Goal: Task Accomplishment & Management: Use online tool/utility

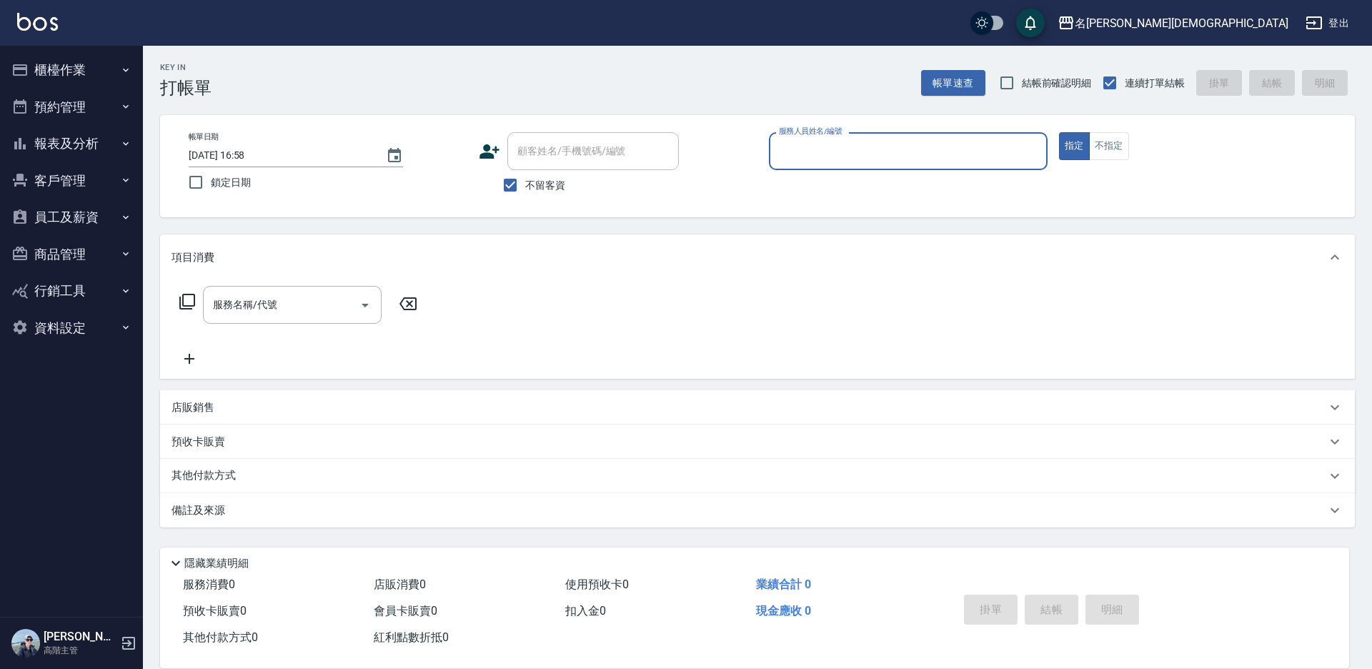
click at [829, 154] on input "服務人員姓名/編號" at bounding box center [908, 151] width 266 height 25
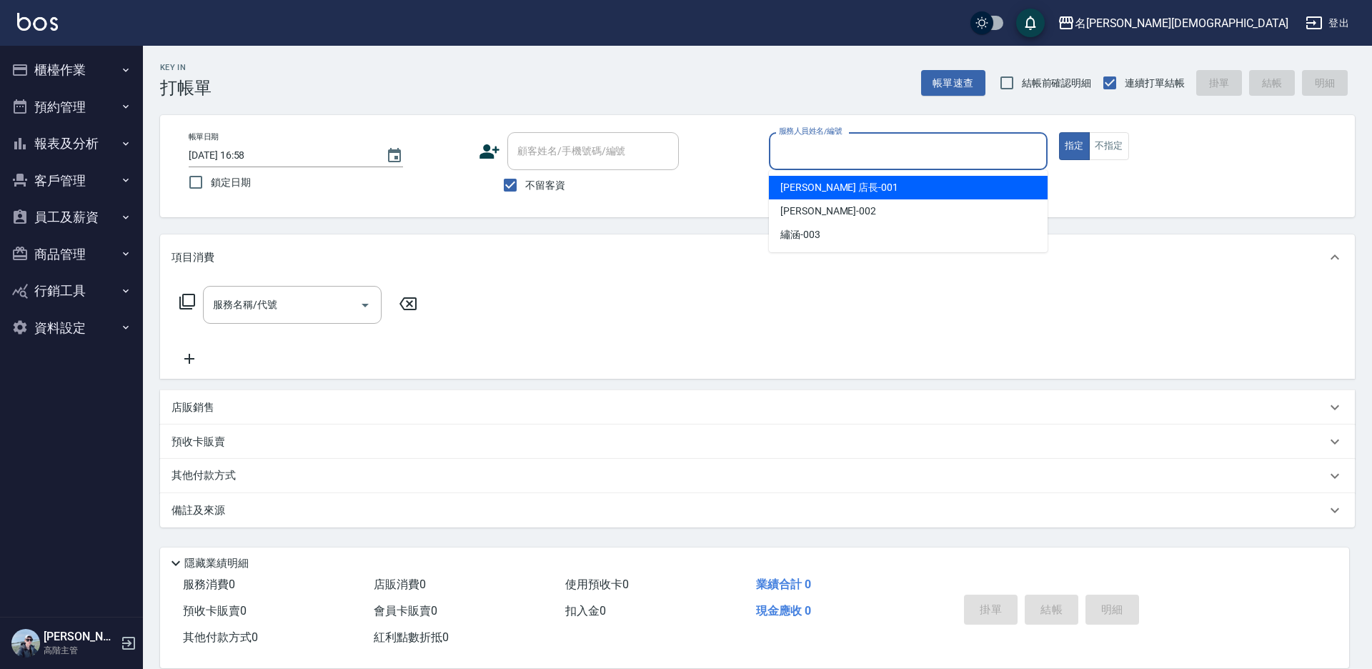
drag, startPoint x: 838, startPoint y: 181, endPoint x: 419, endPoint y: 222, distance: 421.5
click at [836, 181] on div "[PERSON_NAME] 店長 -001" at bounding box center [908, 188] width 279 height 24
type input "[PERSON_NAME] 店長-001"
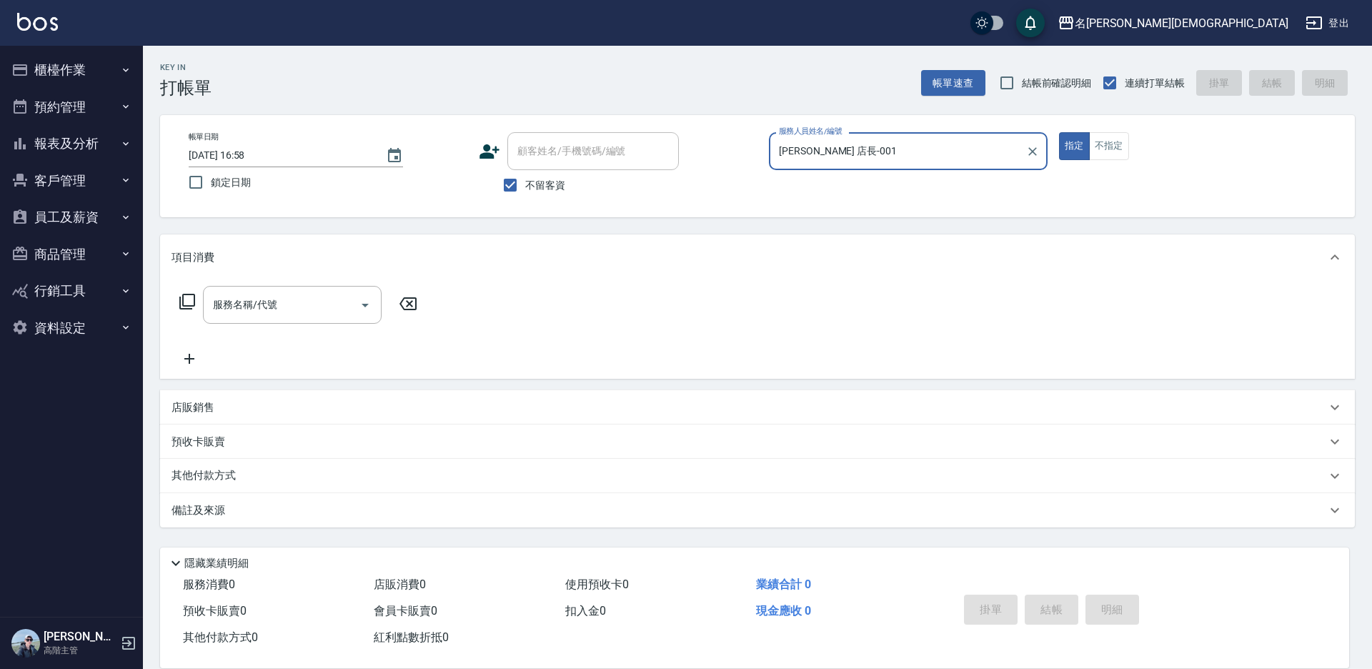
click at [187, 303] on icon at bounding box center [187, 301] width 17 height 17
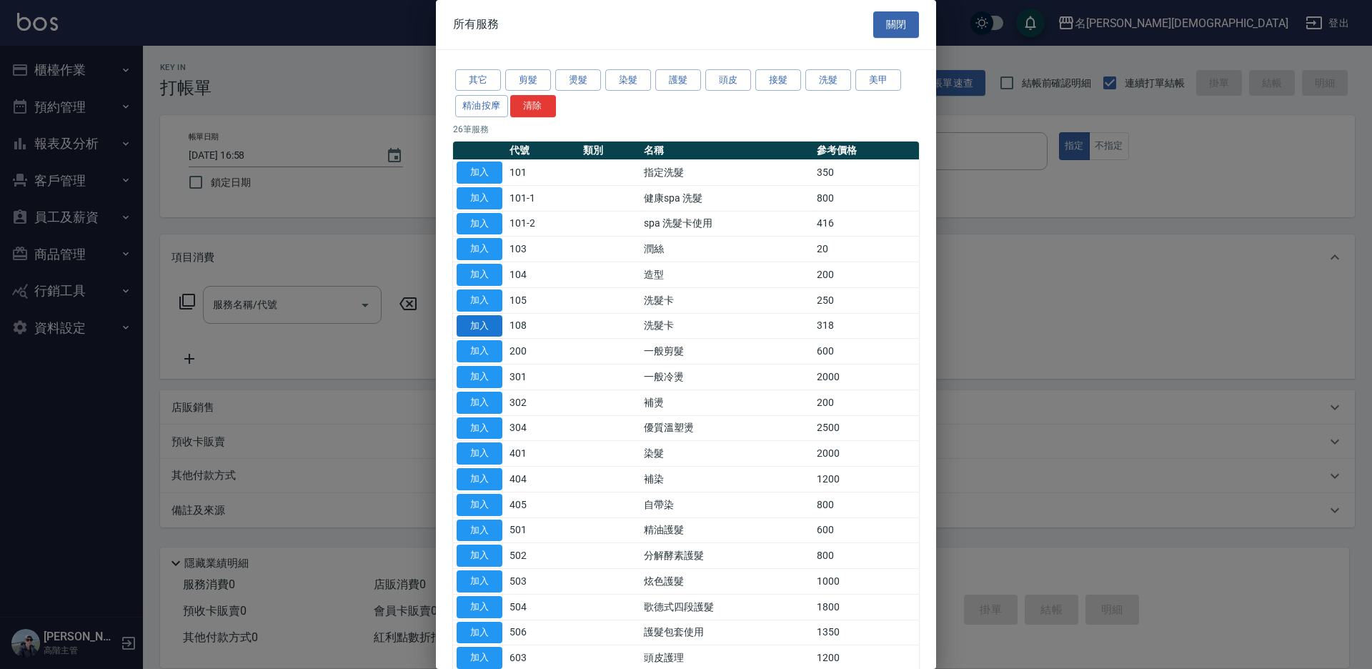
click at [490, 321] on button "加入" at bounding box center [480, 326] width 46 height 22
type input "洗髮卡(108)"
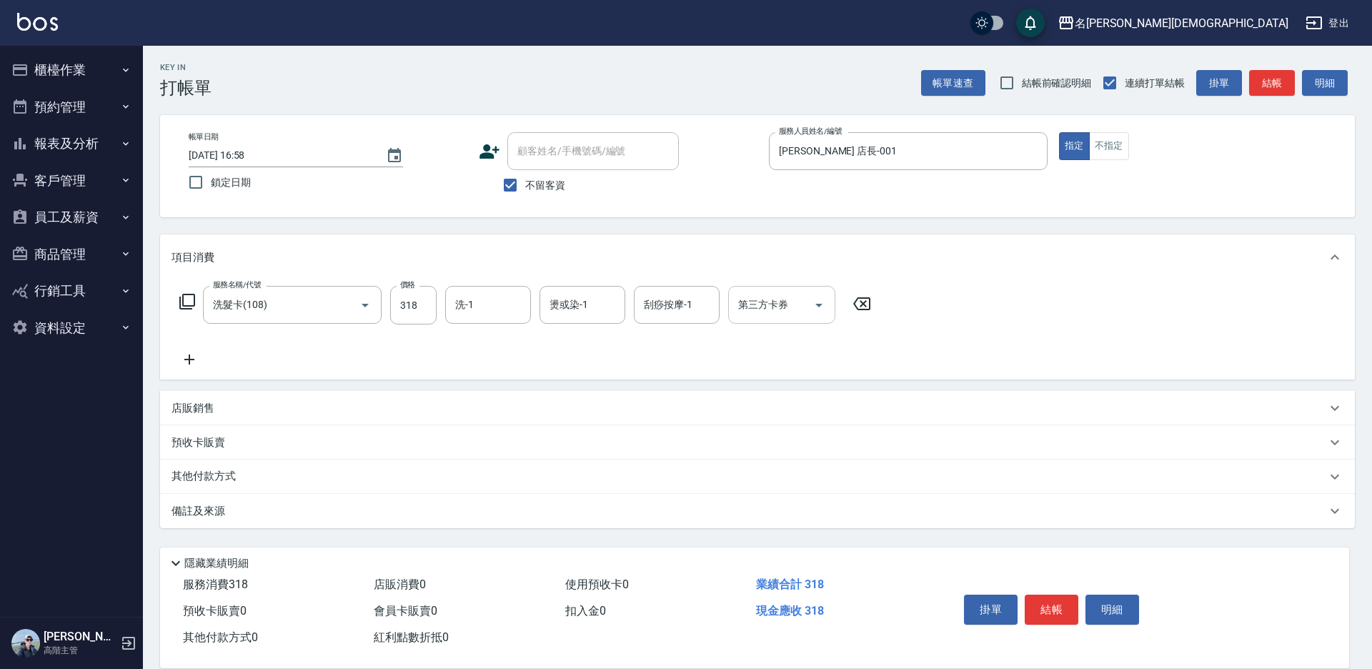
click at [758, 306] on div "第三方卡券 第三方卡券" at bounding box center [781, 305] width 107 height 38
click at [788, 354] on span "舊有卡券" at bounding box center [781, 365] width 107 height 24
type input "舊有卡券"
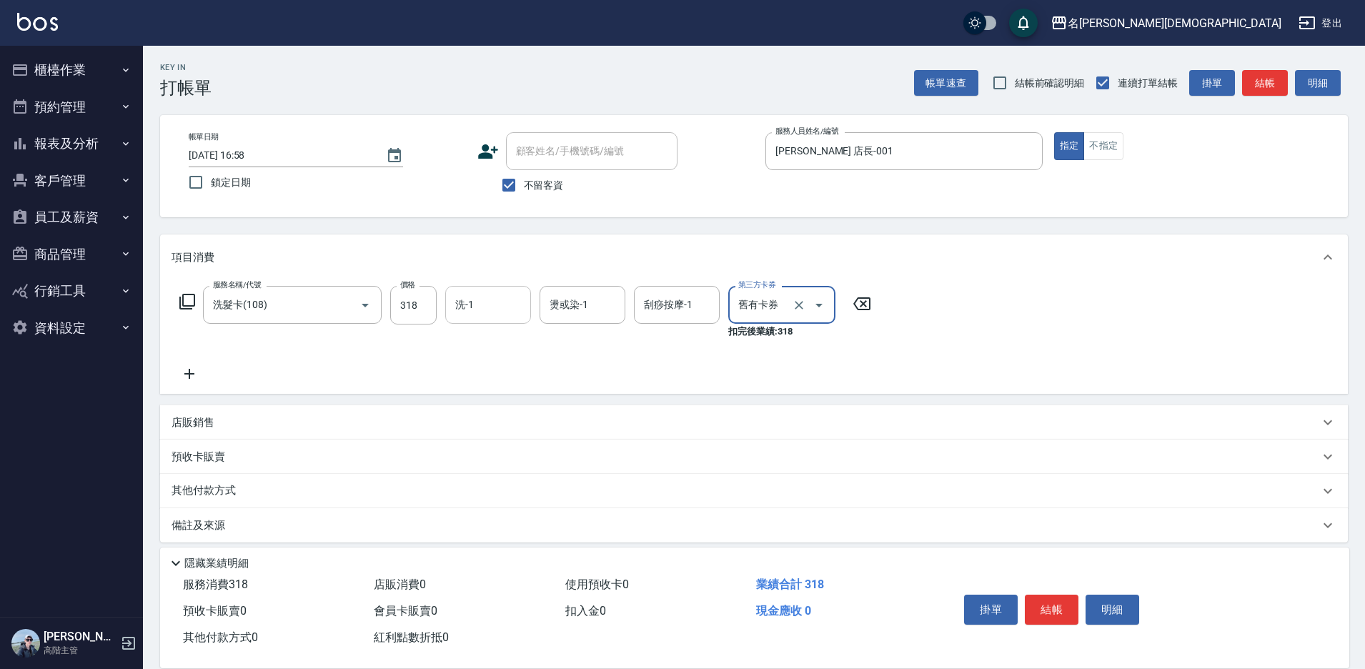
click at [495, 300] on input "洗-1" at bounding box center [488, 304] width 73 height 25
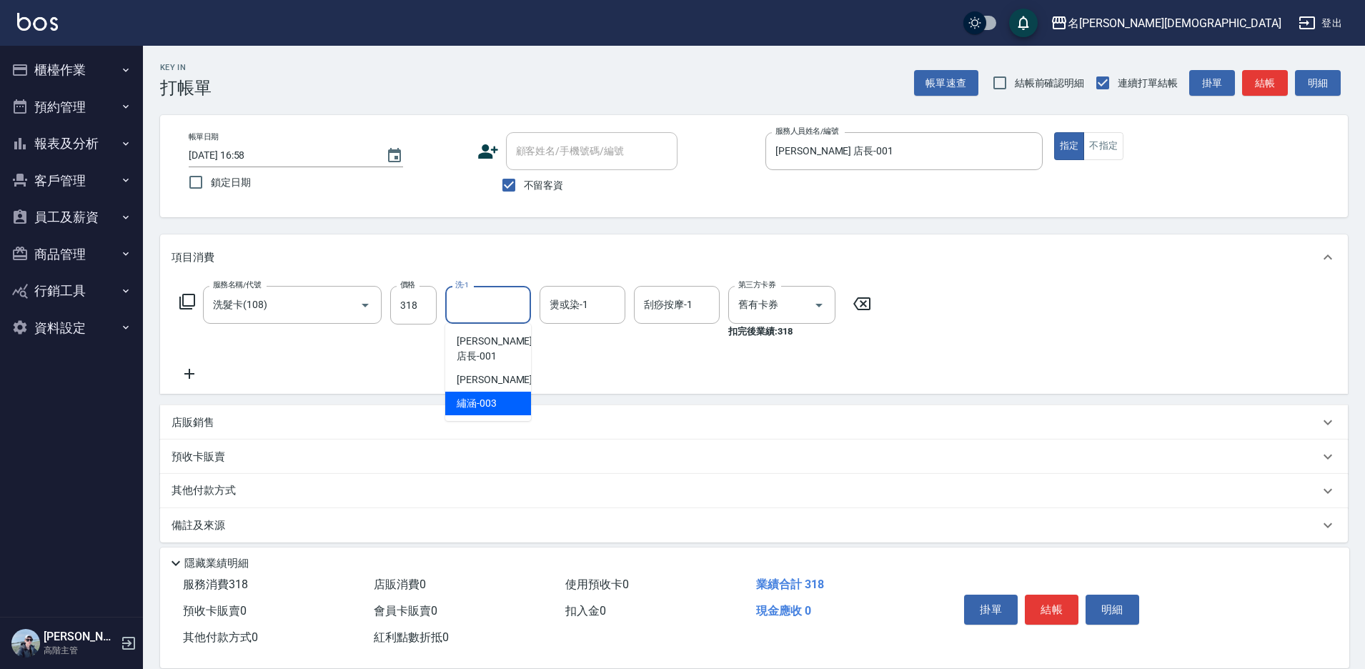
drag, startPoint x: 511, startPoint y: 392, endPoint x: 675, endPoint y: 450, distance: 173.6
click at [512, 392] on div "繡涵 -003" at bounding box center [488, 404] width 86 height 24
type input "繡涵-003"
click at [1068, 599] on button "結帳" at bounding box center [1052, 610] width 54 height 30
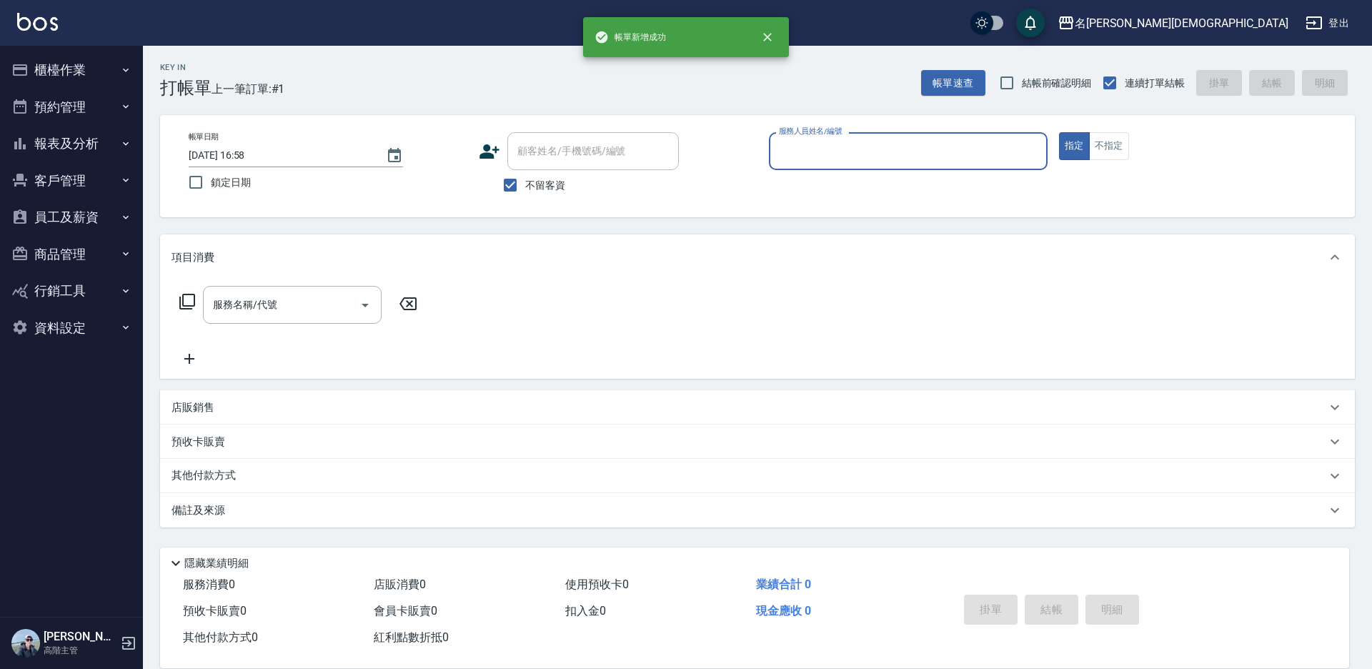
click at [793, 144] on input "服務人員姓名/編號" at bounding box center [908, 151] width 266 height 25
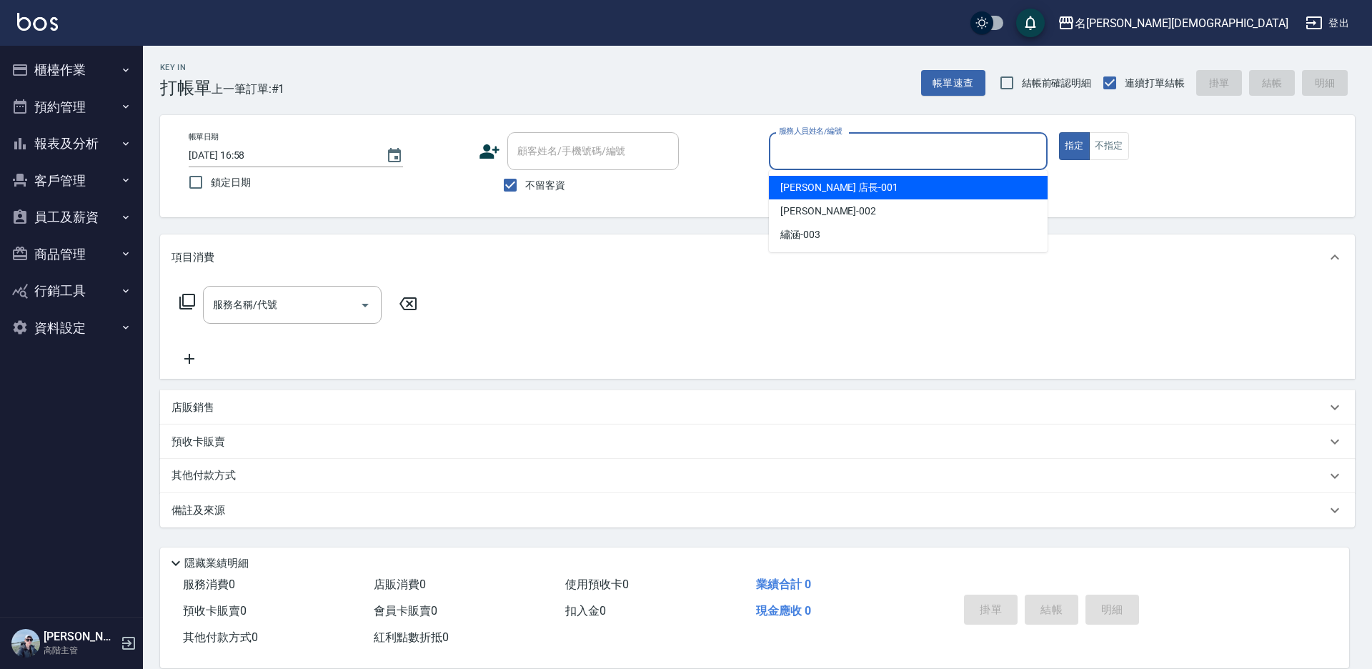
drag, startPoint x: 793, startPoint y: 191, endPoint x: 586, endPoint y: 195, distance: 207.3
click at [790, 192] on span "[PERSON_NAME] 店長 -001" at bounding box center [839, 187] width 118 height 15
type input "[PERSON_NAME] 店長-001"
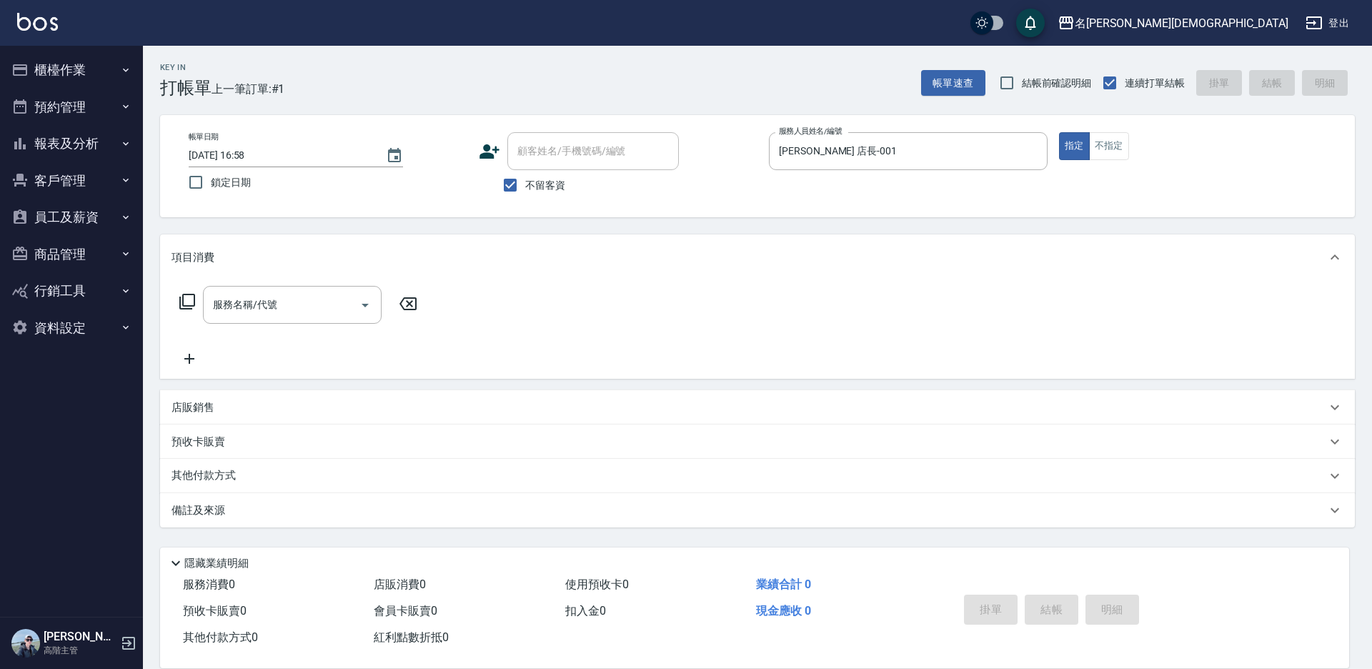
click at [183, 303] on icon at bounding box center [187, 301] width 17 height 17
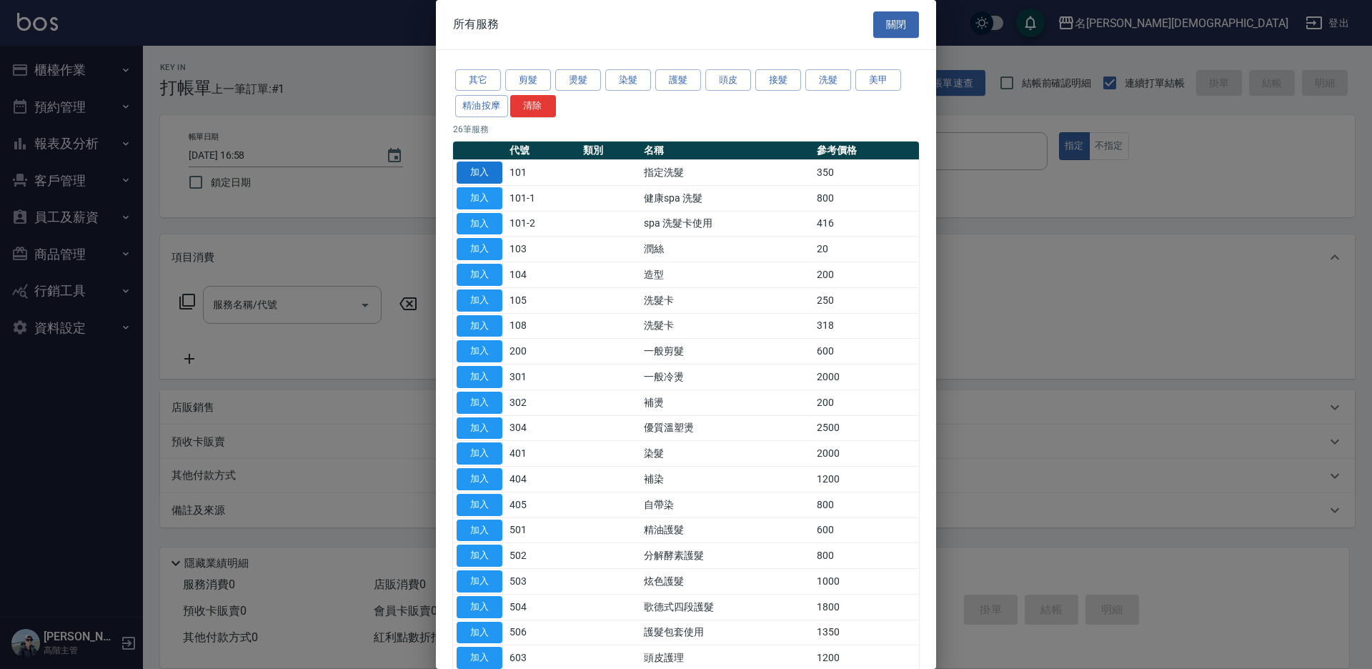
click at [489, 172] on button "加入" at bounding box center [480, 173] width 46 height 22
type input "指定洗髮(101)"
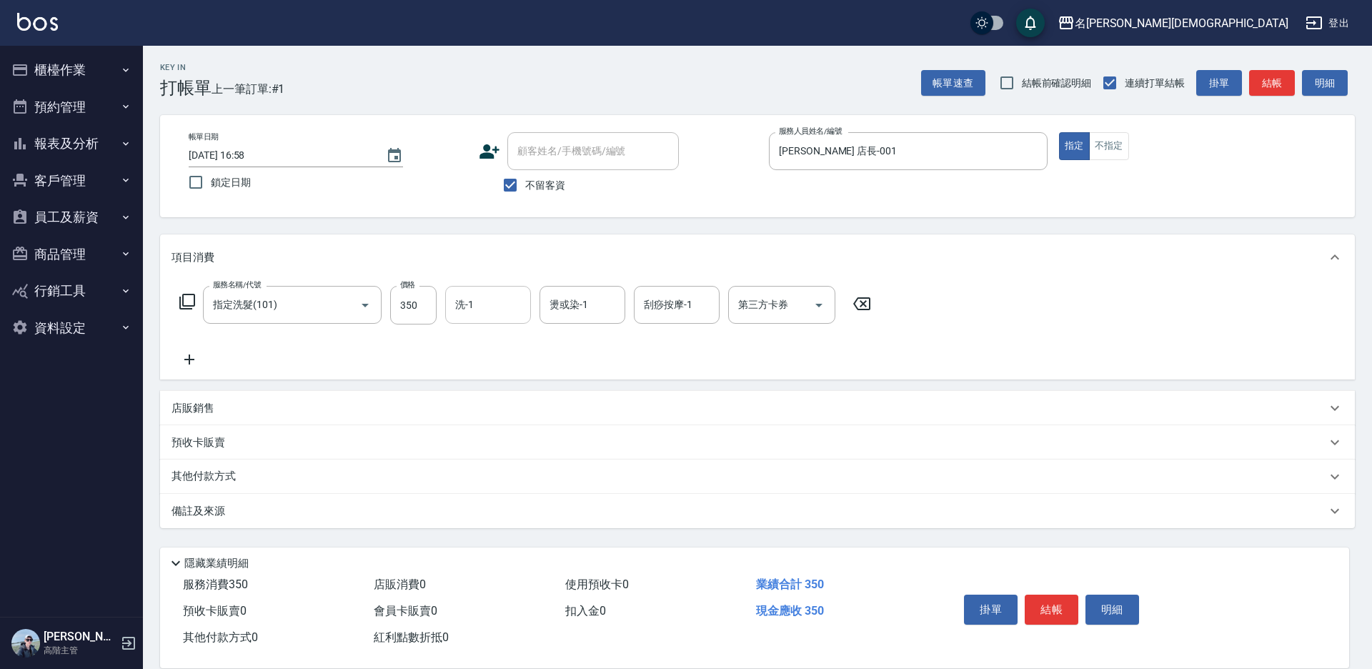
click at [499, 311] on input "洗-1" at bounding box center [488, 304] width 73 height 25
click at [503, 392] on div "繡涵 -003" at bounding box center [488, 404] width 86 height 24
type input "繡涵-003"
click at [1038, 599] on button "結帳" at bounding box center [1052, 610] width 54 height 30
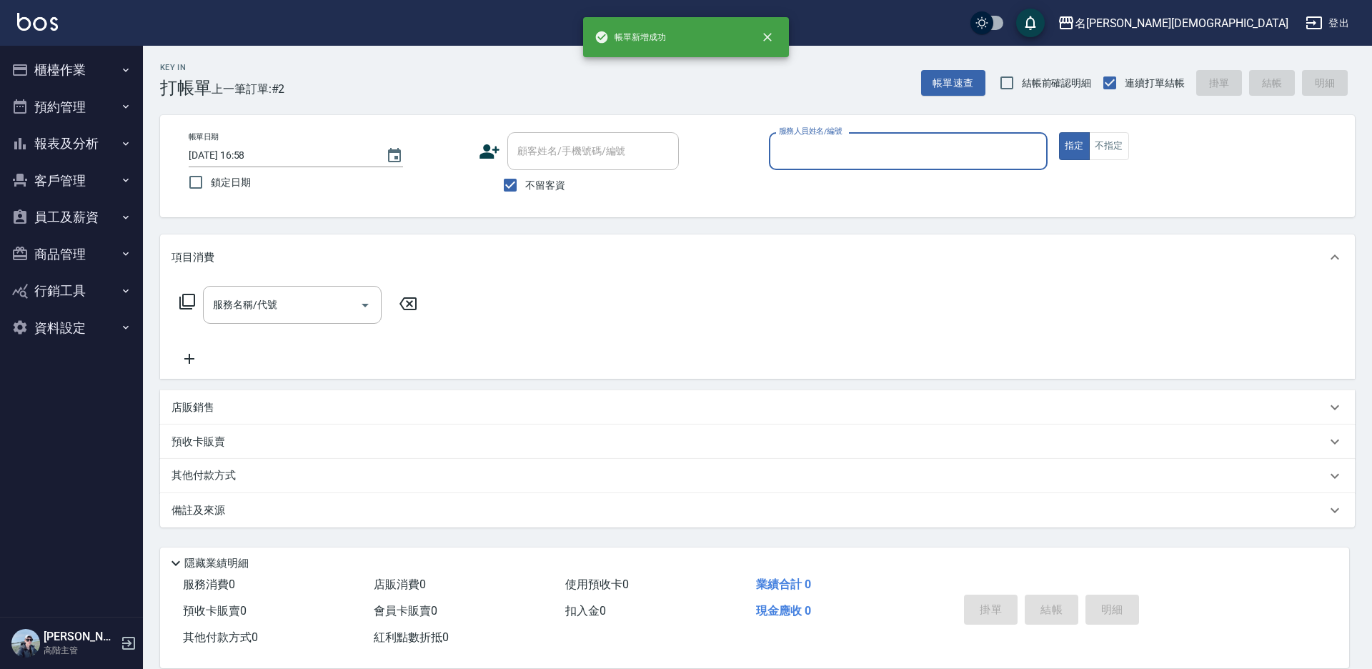
click at [799, 152] on input "服務人員姓名/編號" at bounding box center [908, 151] width 266 height 25
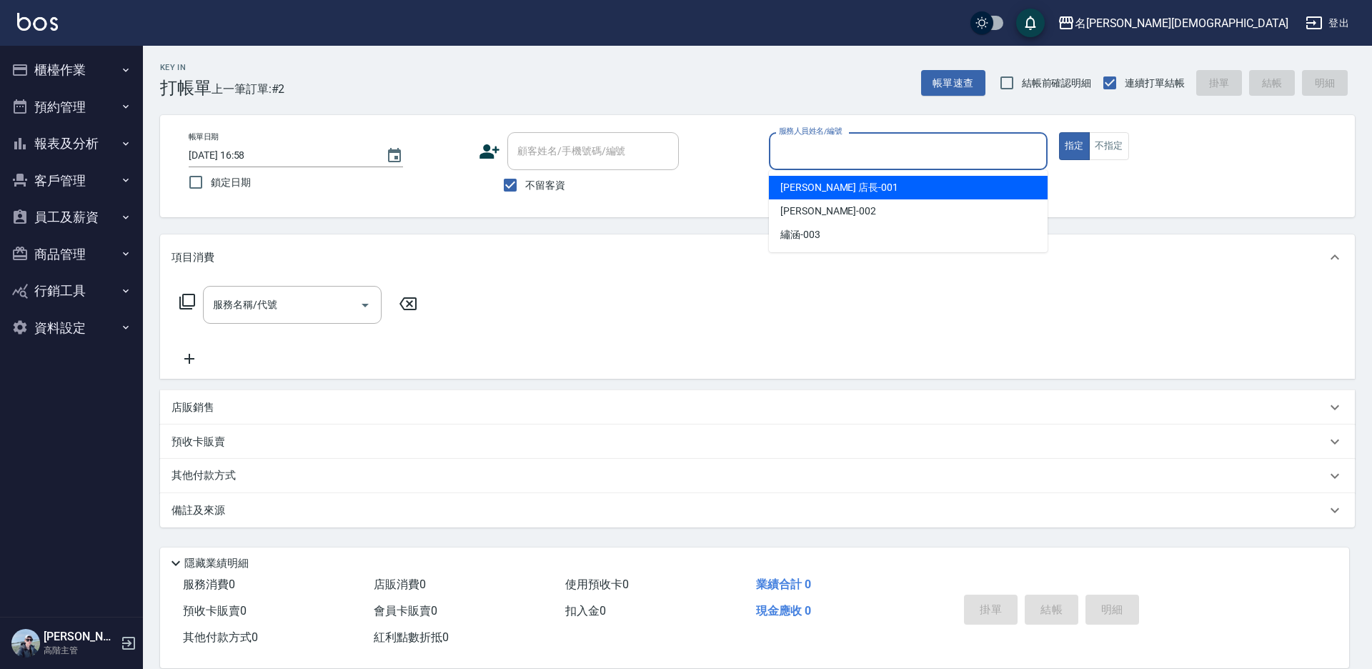
drag, startPoint x: 803, startPoint y: 187, endPoint x: 776, endPoint y: 187, distance: 26.4
click at [801, 187] on span "[PERSON_NAME] 店長 -001" at bounding box center [839, 187] width 118 height 15
type input "[PERSON_NAME] 店長-001"
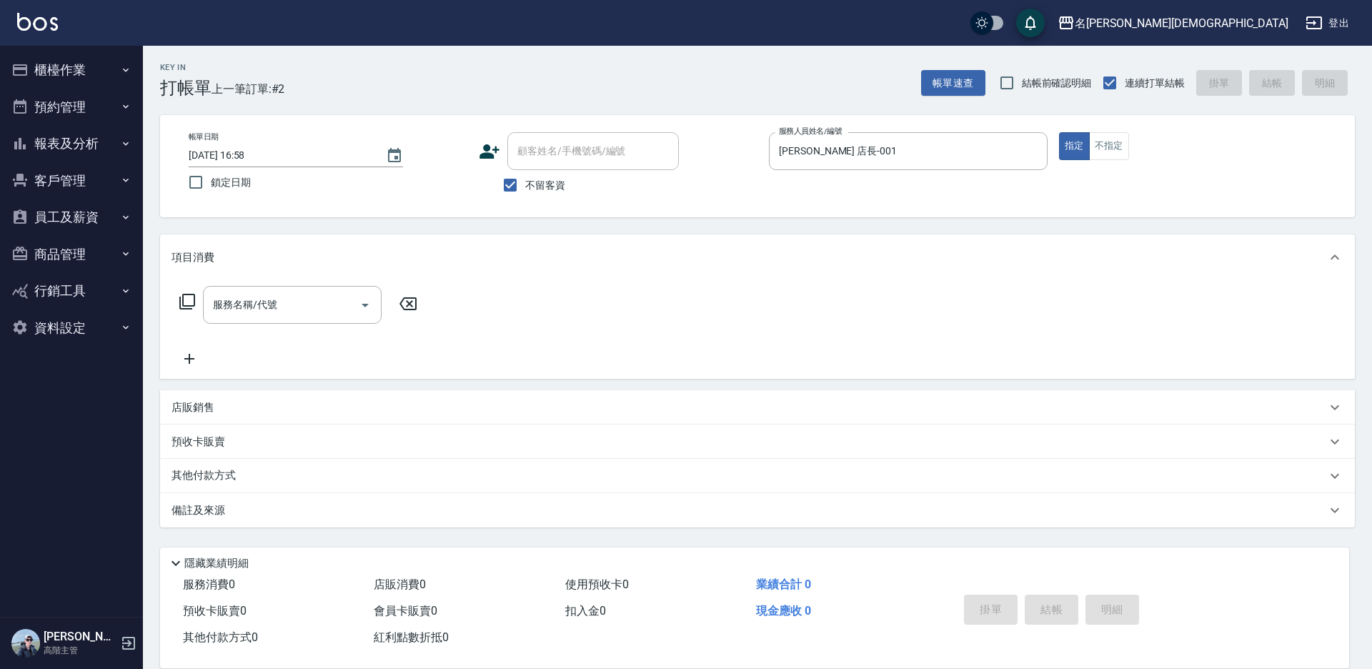
click at [180, 299] on icon at bounding box center [187, 302] width 16 height 16
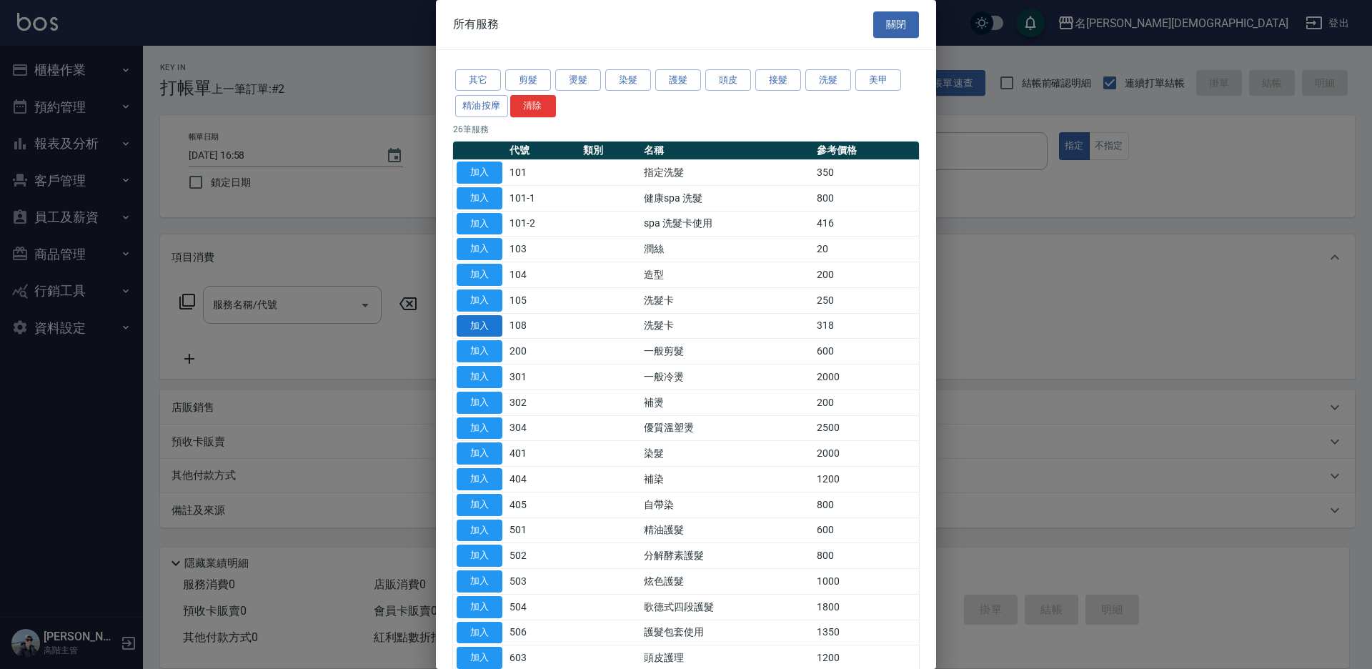
click at [485, 322] on button "加入" at bounding box center [480, 326] width 46 height 22
type input "洗髮卡(108)"
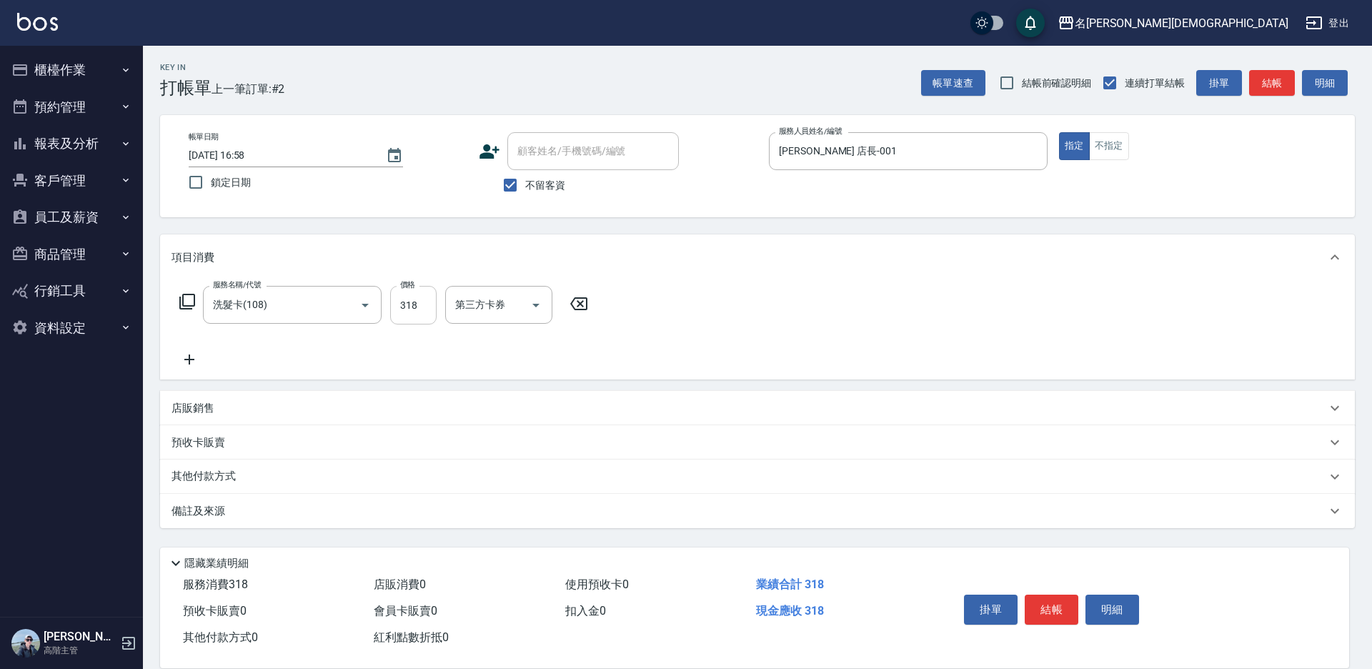
click at [421, 308] on input "318" at bounding box center [413, 305] width 46 height 39
type input "200"
click at [478, 312] on input "洗-1" at bounding box center [488, 304] width 73 height 25
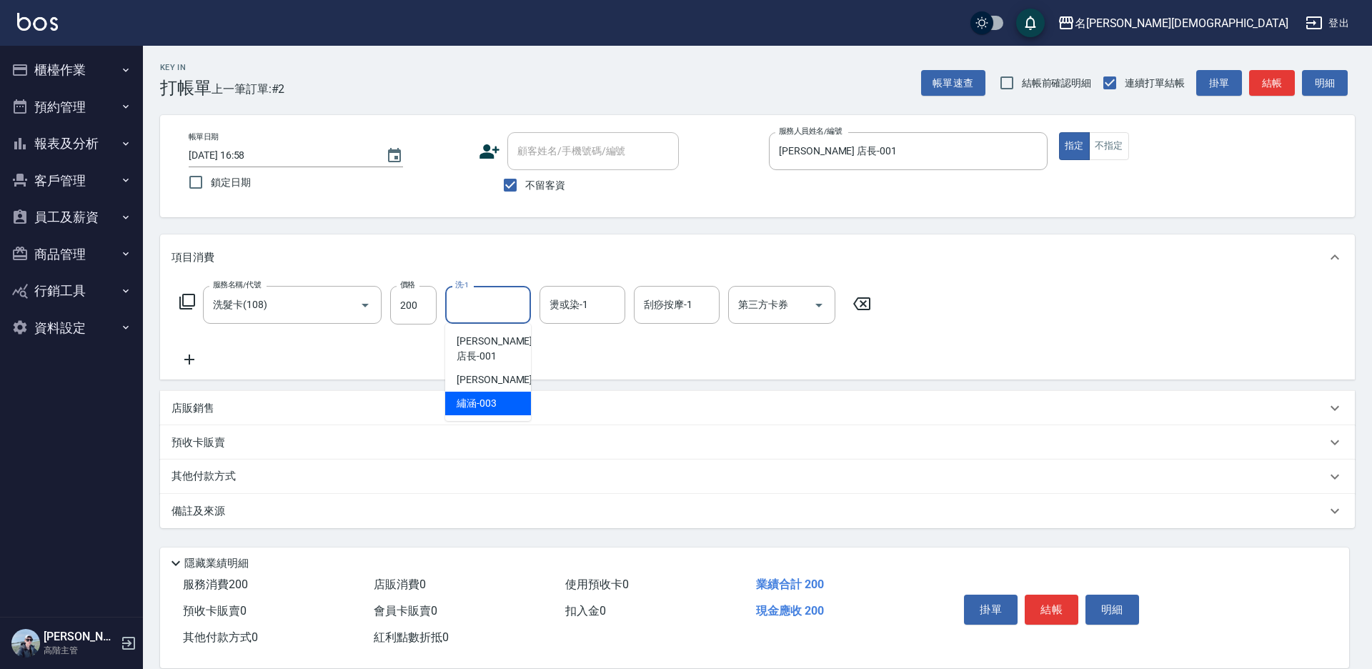
drag, startPoint x: 507, startPoint y: 384, endPoint x: 622, endPoint y: 365, distance: 116.6
click at [510, 392] on div "繡涵 -003" at bounding box center [488, 404] width 86 height 24
type input "繡涵-003"
drag, startPoint x: 755, startPoint y: 304, endPoint x: 769, endPoint y: 322, distance: 22.9
click at [755, 304] on div "第三方卡券 第三方卡券" at bounding box center [781, 305] width 107 height 38
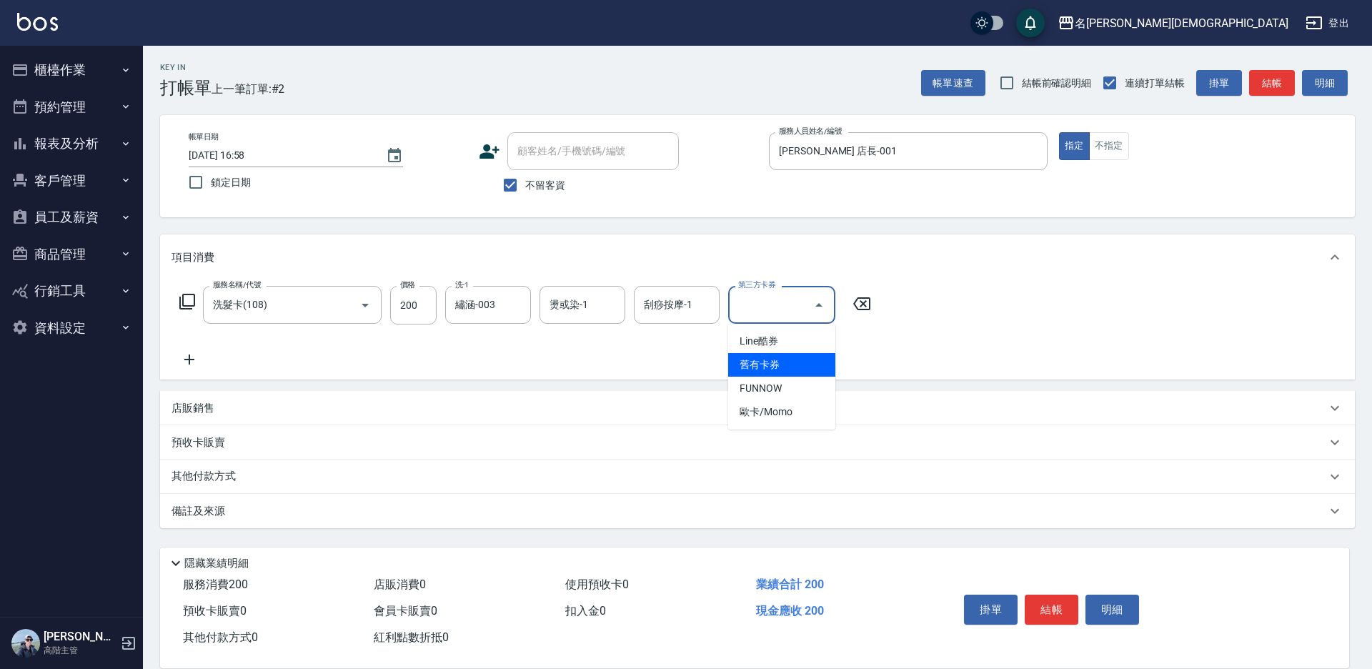
drag, startPoint x: 773, startPoint y: 365, endPoint x: 815, endPoint y: 379, distance: 44.5
click at [774, 367] on span "舊有卡券" at bounding box center [781, 365] width 107 height 24
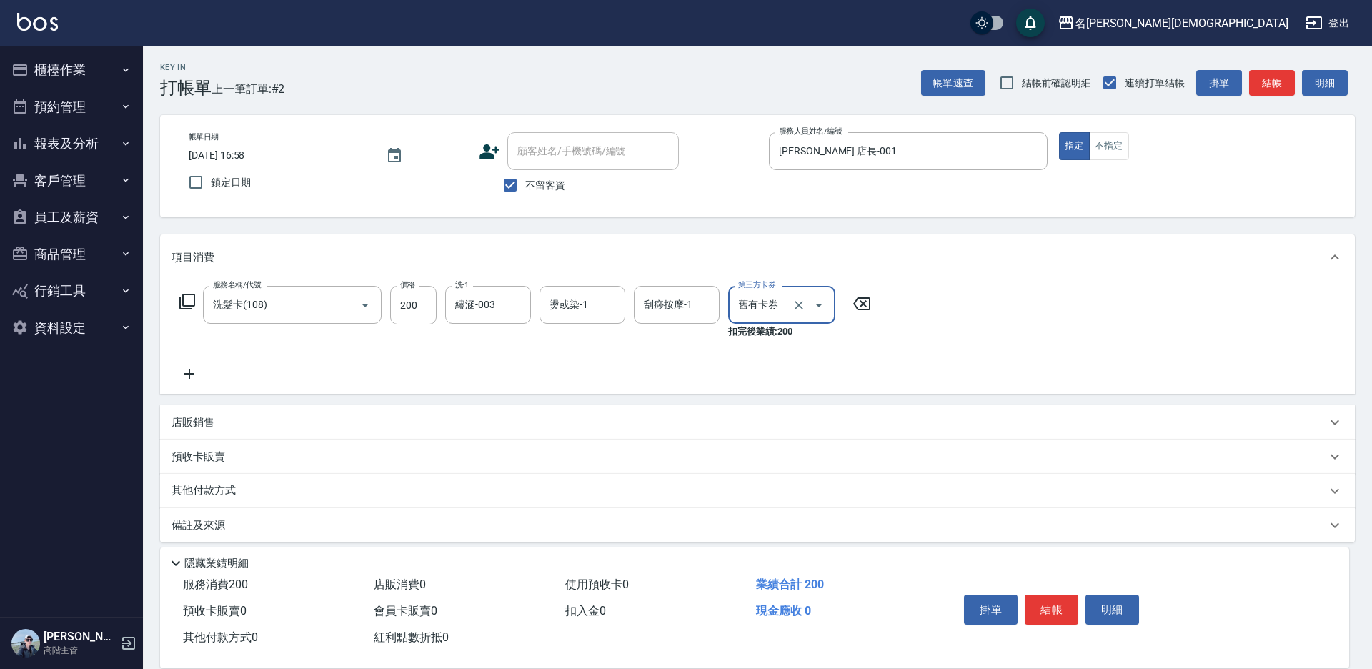
type input "舊有卡券"
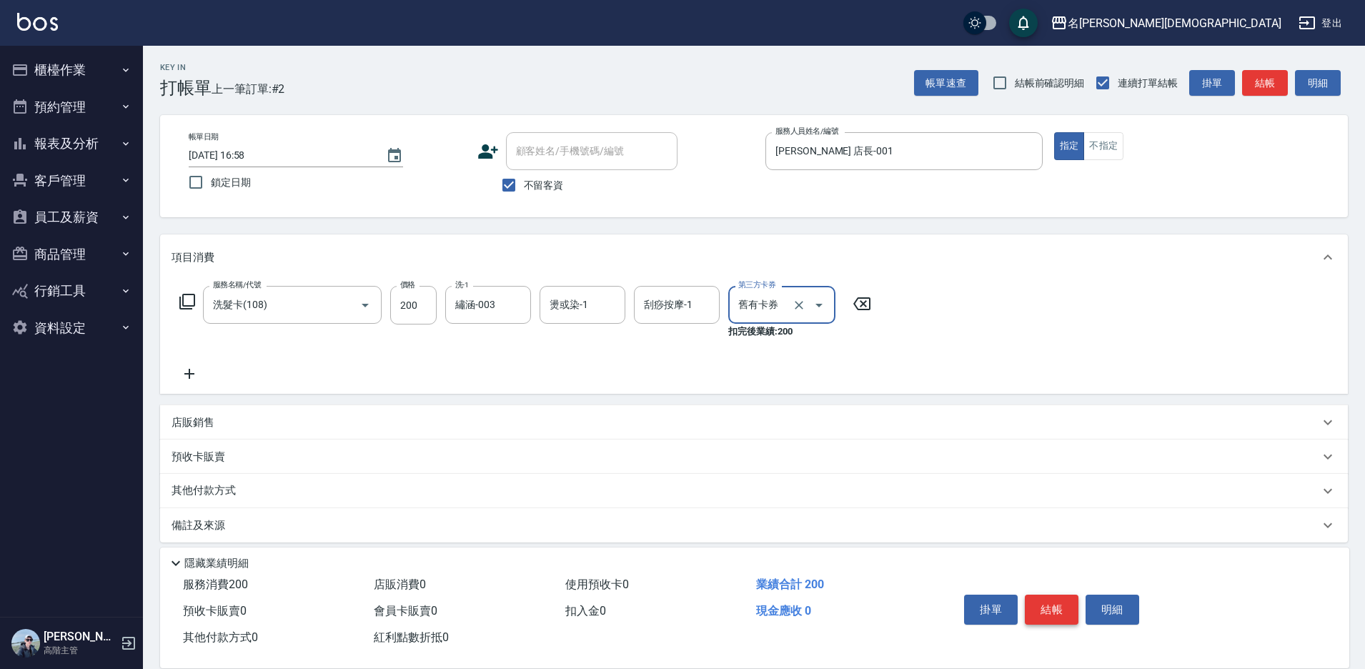
drag, startPoint x: 1041, startPoint y: 597, endPoint x: 1053, endPoint y: 581, distance: 20.4
click at [1042, 597] on button "結帳" at bounding box center [1052, 610] width 54 height 30
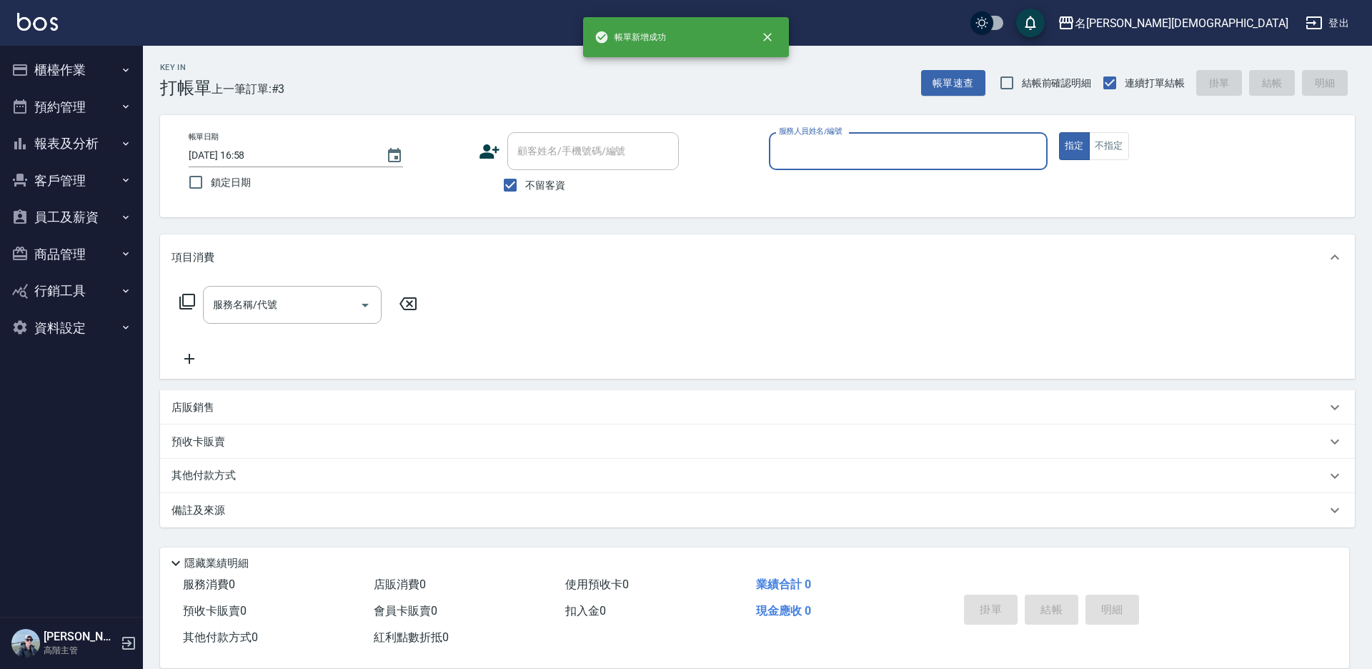
click at [838, 155] on input "服務人員姓名/編號" at bounding box center [908, 151] width 266 height 25
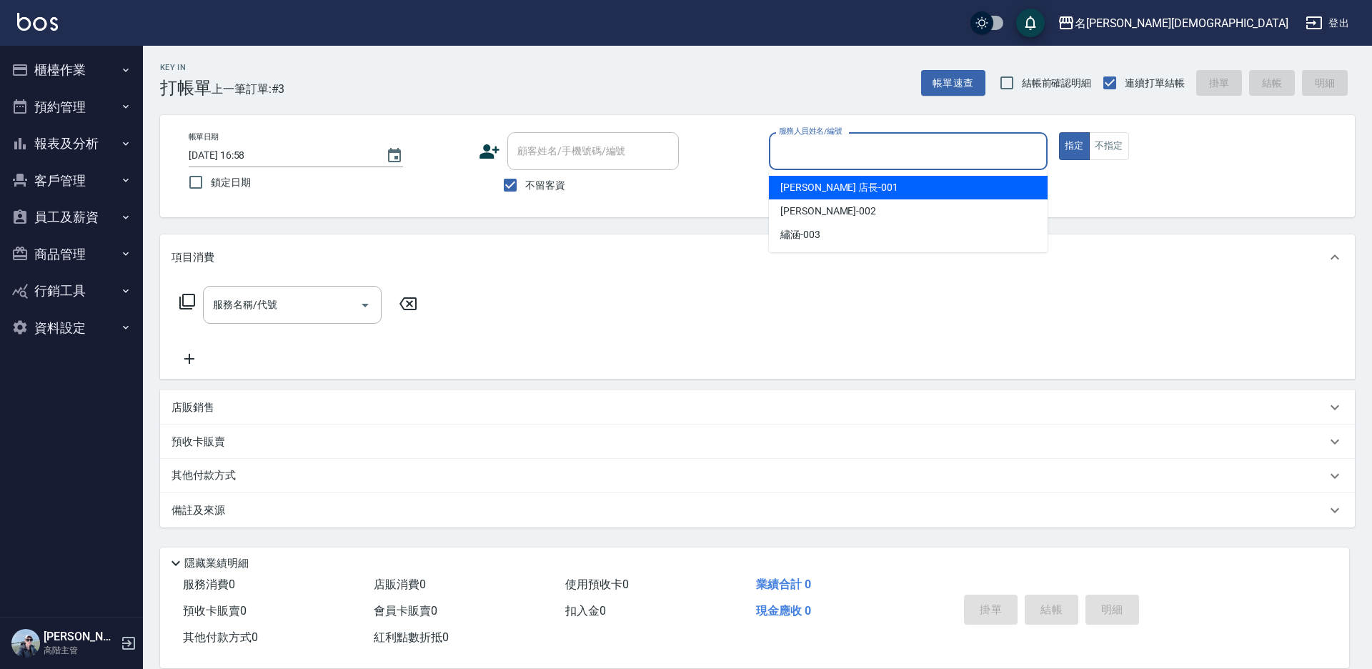
drag, startPoint x: 818, startPoint y: 187, endPoint x: 825, endPoint y: 182, distance: 8.7
click at [818, 185] on span "[PERSON_NAME] 店長 -001" at bounding box center [839, 187] width 118 height 15
type input "[PERSON_NAME] 店長-001"
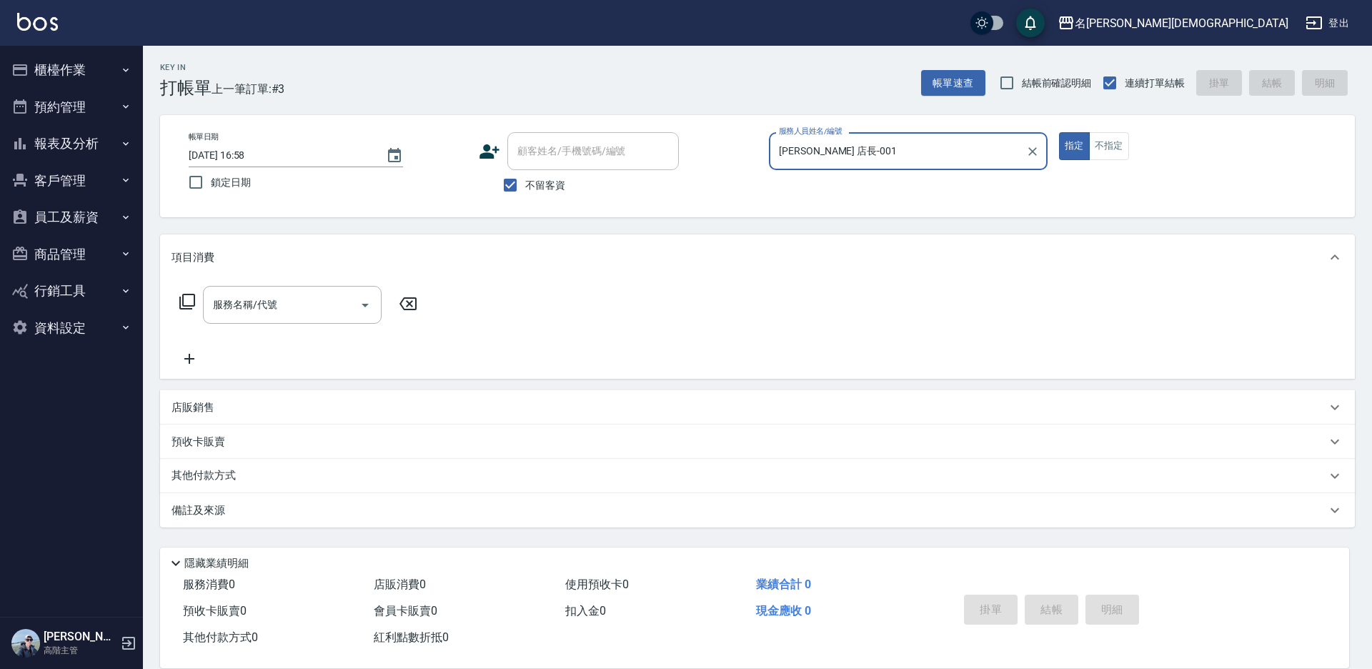
click at [187, 298] on icon at bounding box center [187, 301] width 17 height 17
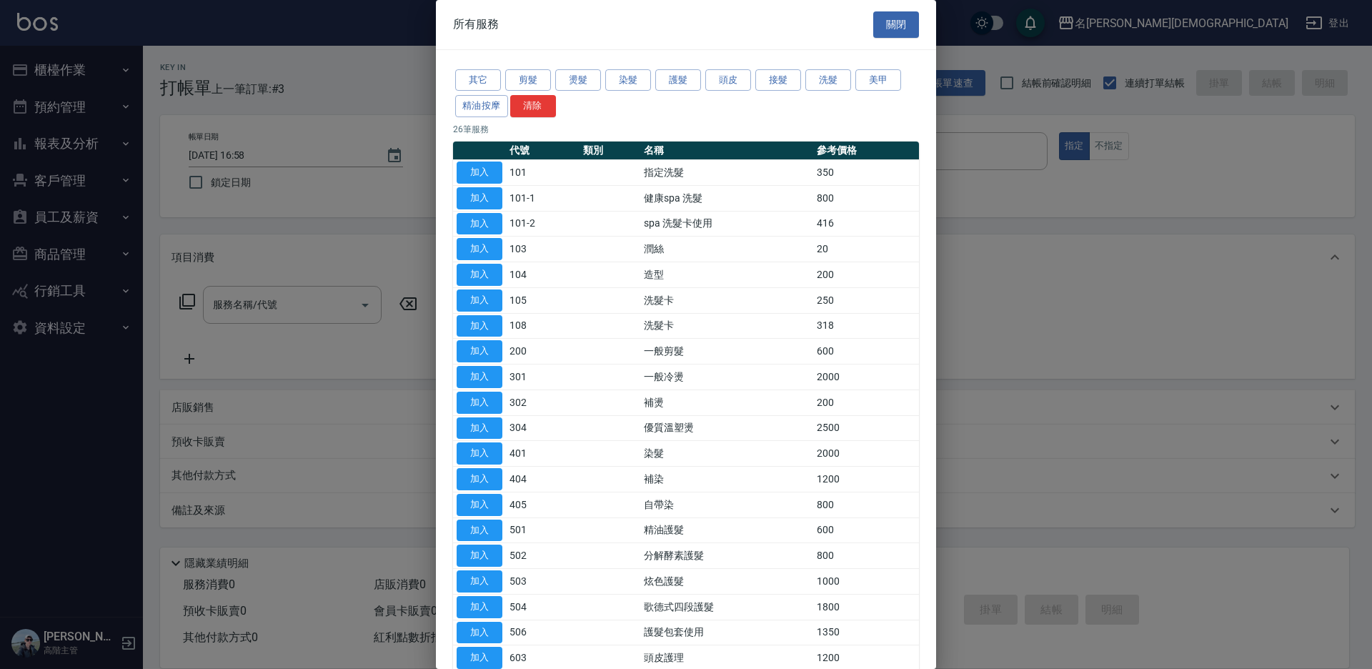
drag, startPoint x: 476, startPoint y: 452, endPoint x: 412, endPoint y: 375, distance: 100.0
click at [476, 452] on button "加入" at bounding box center [480, 453] width 46 height 22
type input "染髮(401)"
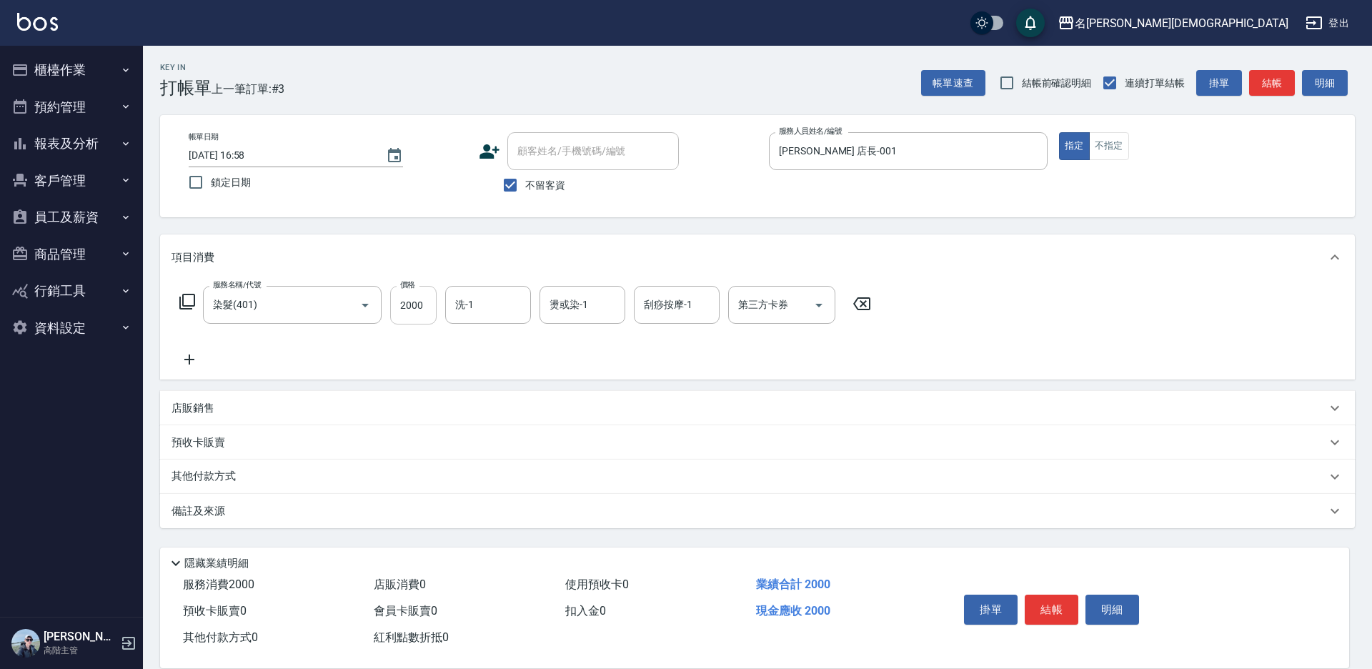
click at [423, 312] on input "2000" at bounding box center [413, 305] width 46 height 39
type input "2900"
drag, startPoint x: 1048, startPoint y: 610, endPoint x: 1058, endPoint y: 602, distance: 12.6
click at [1048, 608] on button "結帳" at bounding box center [1052, 610] width 54 height 30
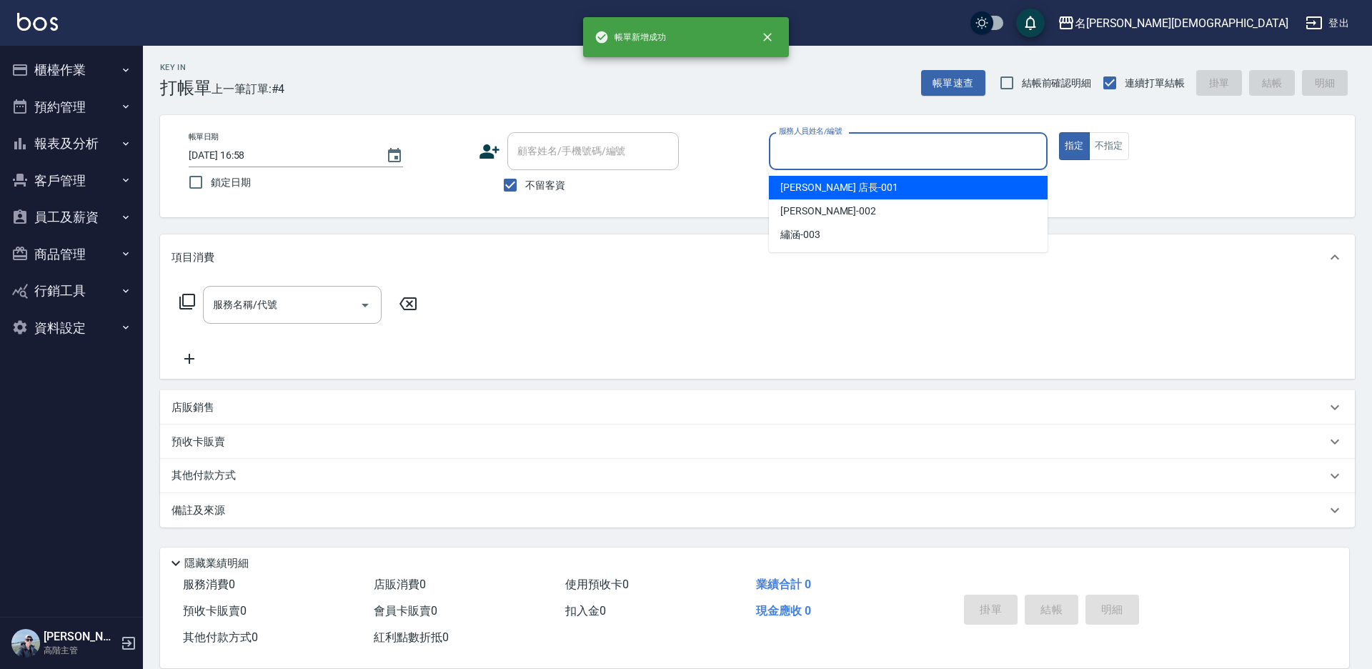
click at [780, 145] on input "服務人員姓名/編號" at bounding box center [908, 151] width 266 height 25
click at [787, 186] on span "[PERSON_NAME] 店長 -001" at bounding box center [839, 187] width 118 height 15
type input "[PERSON_NAME] 店長-001"
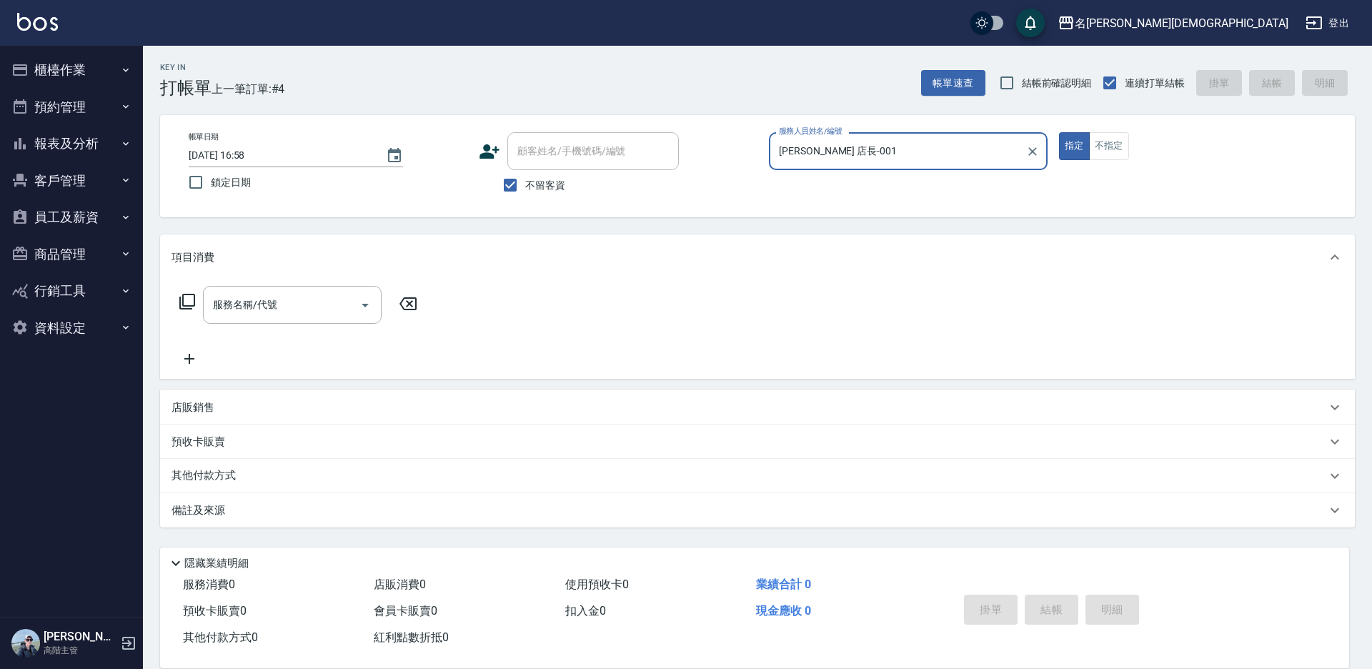
click at [184, 299] on icon at bounding box center [187, 301] width 17 height 17
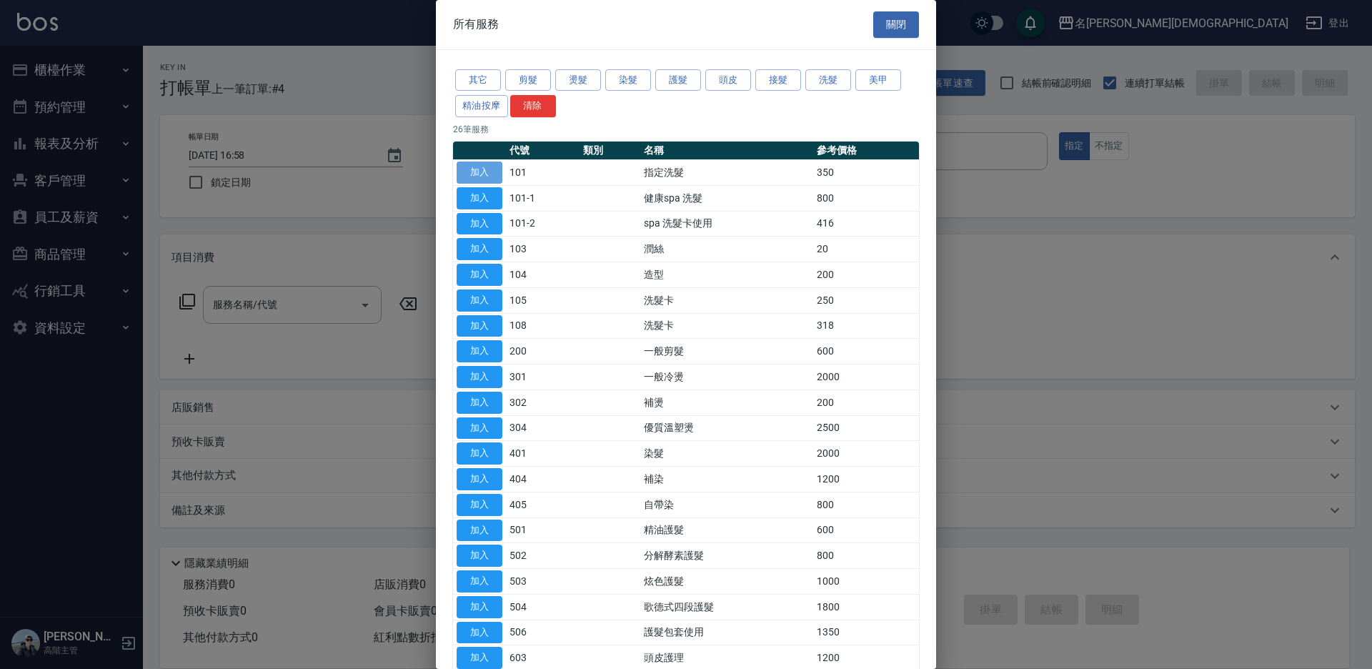
click at [471, 172] on button "加入" at bounding box center [480, 173] width 46 height 22
type input "指定洗髮(101)"
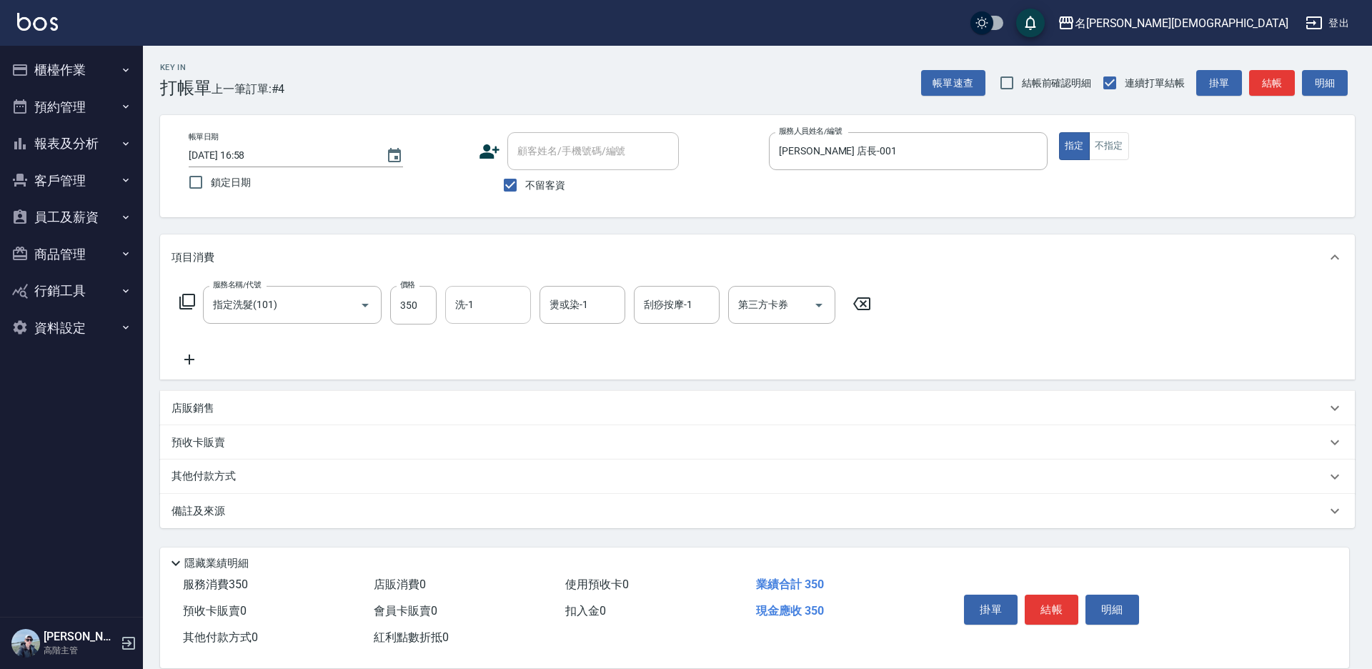
click at [488, 304] on input "洗-1" at bounding box center [488, 304] width 73 height 25
drag, startPoint x: 491, startPoint y: 384, endPoint x: 541, endPoint y: 397, distance: 51.7
click at [492, 396] on span "繡涵 -003" at bounding box center [477, 403] width 40 height 15
type input "繡涵-003"
click at [1053, 595] on button "結帳" at bounding box center [1052, 610] width 54 height 30
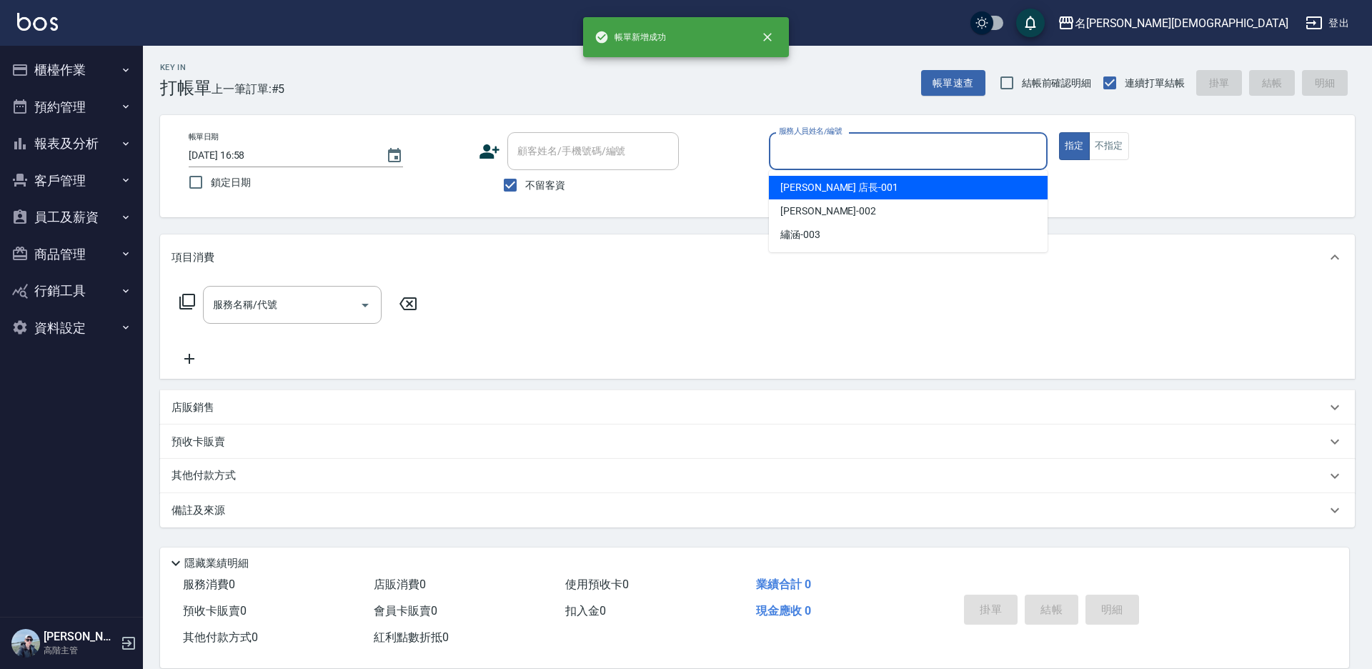
drag, startPoint x: 802, startPoint y: 151, endPoint x: 799, endPoint y: 174, distance: 23.0
click at [802, 150] on input "服務人員姓名/編號" at bounding box center [908, 151] width 266 height 25
click at [799, 179] on div "[PERSON_NAME] 店長 -001" at bounding box center [908, 188] width 279 height 24
type input "[PERSON_NAME] 店長-001"
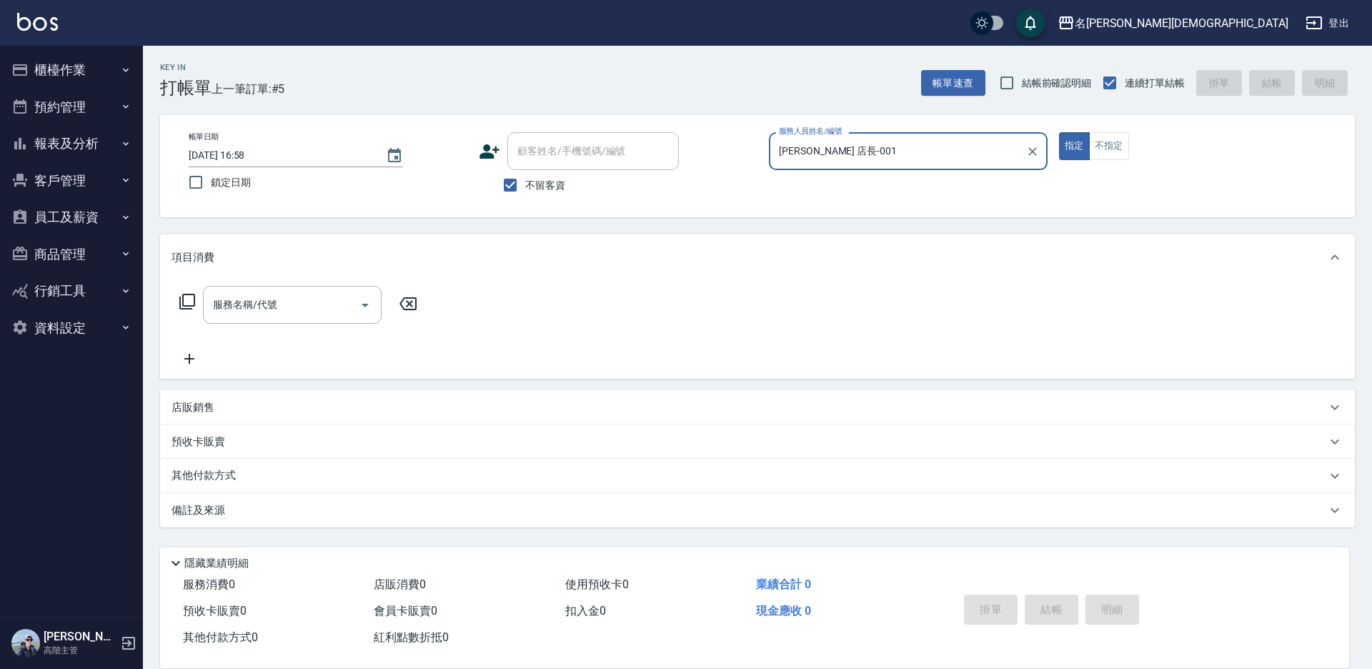
click at [186, 300] on icon at bounding box center [187, 301] width 17 height 17
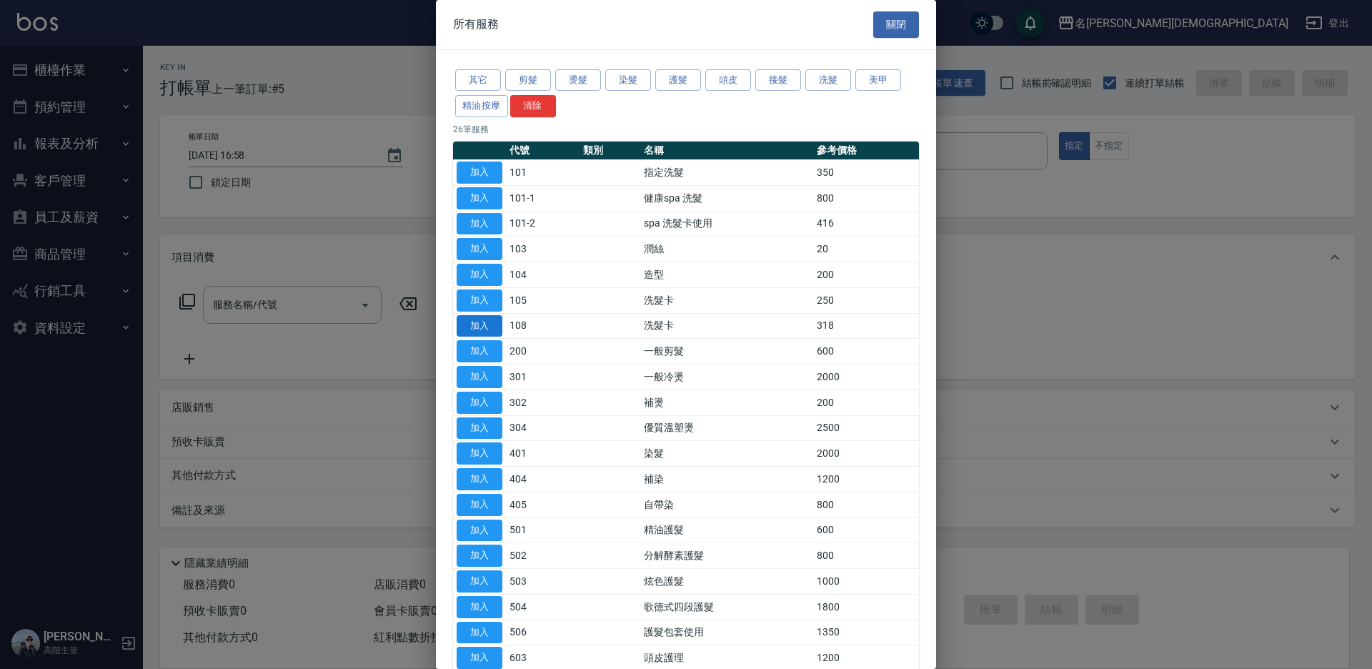
click at [469, 322] on button "加入" at bounding box center [480, 326] width 46 height 22
type input "洗髮卡(108)"
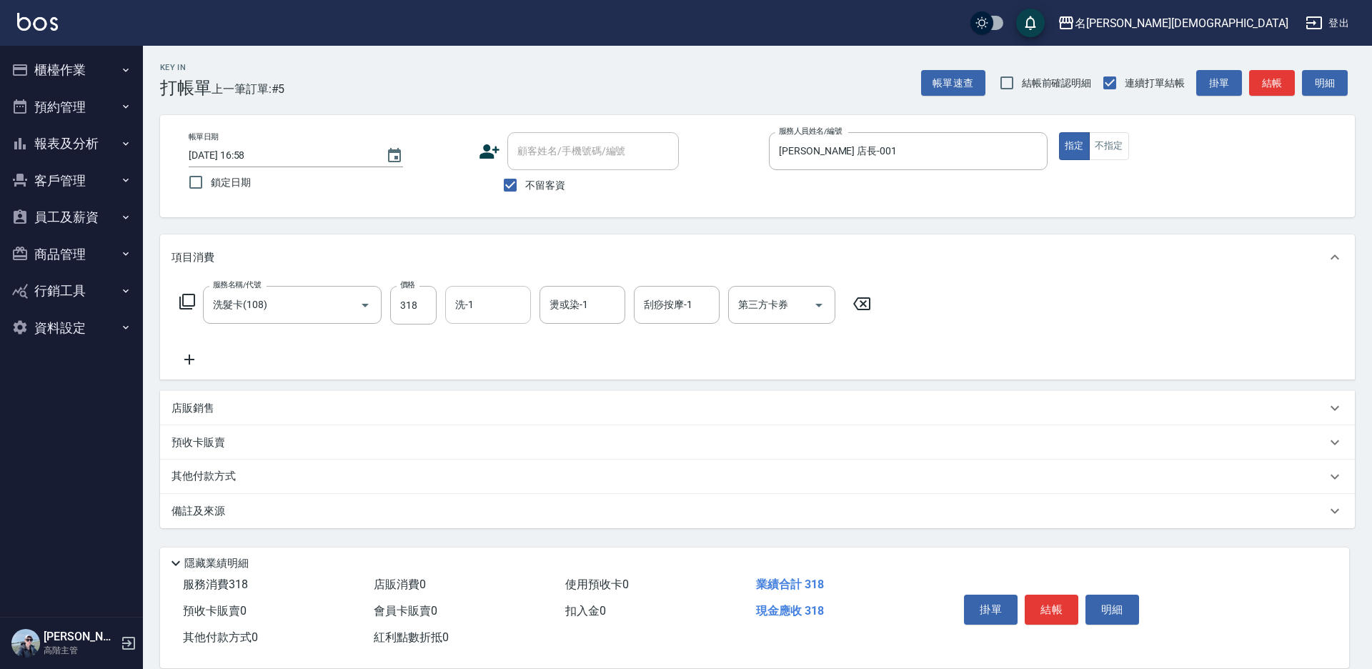
click at [472, 311] on div "洗-1 洗-1" at bounding box center [488, 305] width 86 height 38
click at [494, 396] on span "繡涵 -003" at bounding box center [477, 403] width 40 height 15
type input "繡涵-003"
click at [756, 313] on input "第三方卡券" at bounding box center [771, 304] width 73 height 25
click at [761, 373] on span "舊有卡券" at bounding box center [781, 365] width 107 height 24
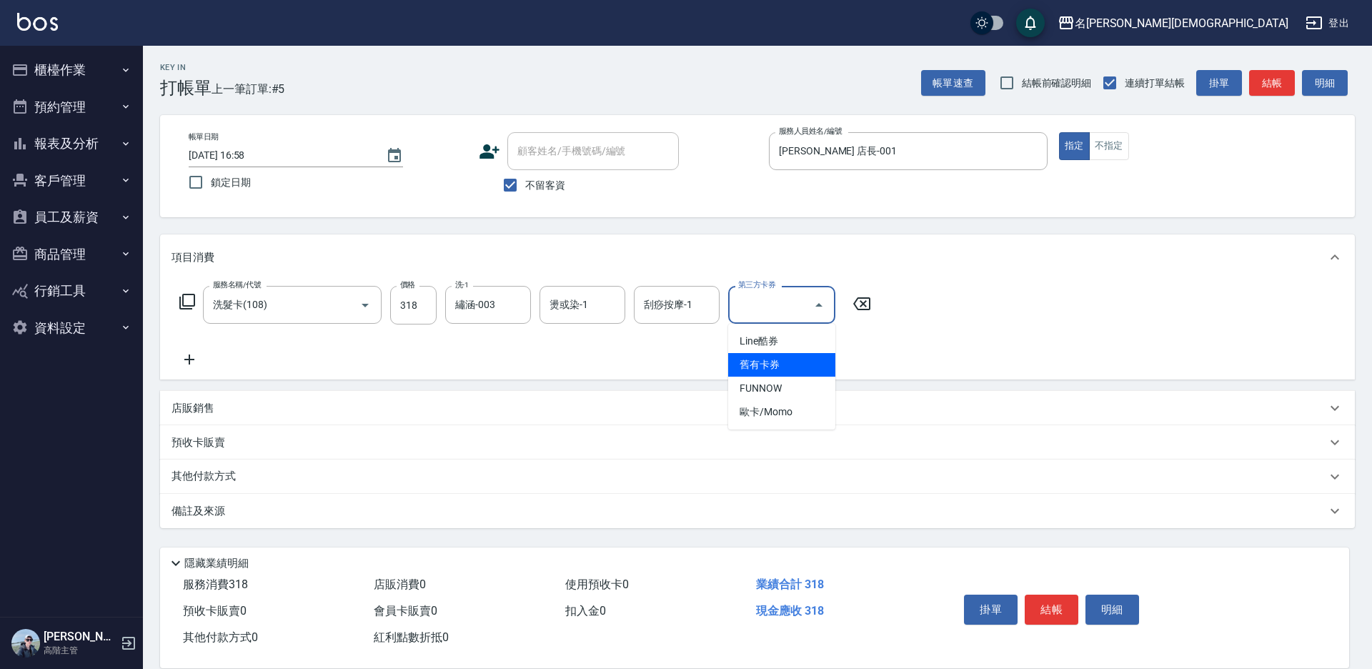
type input "舊有卡券"
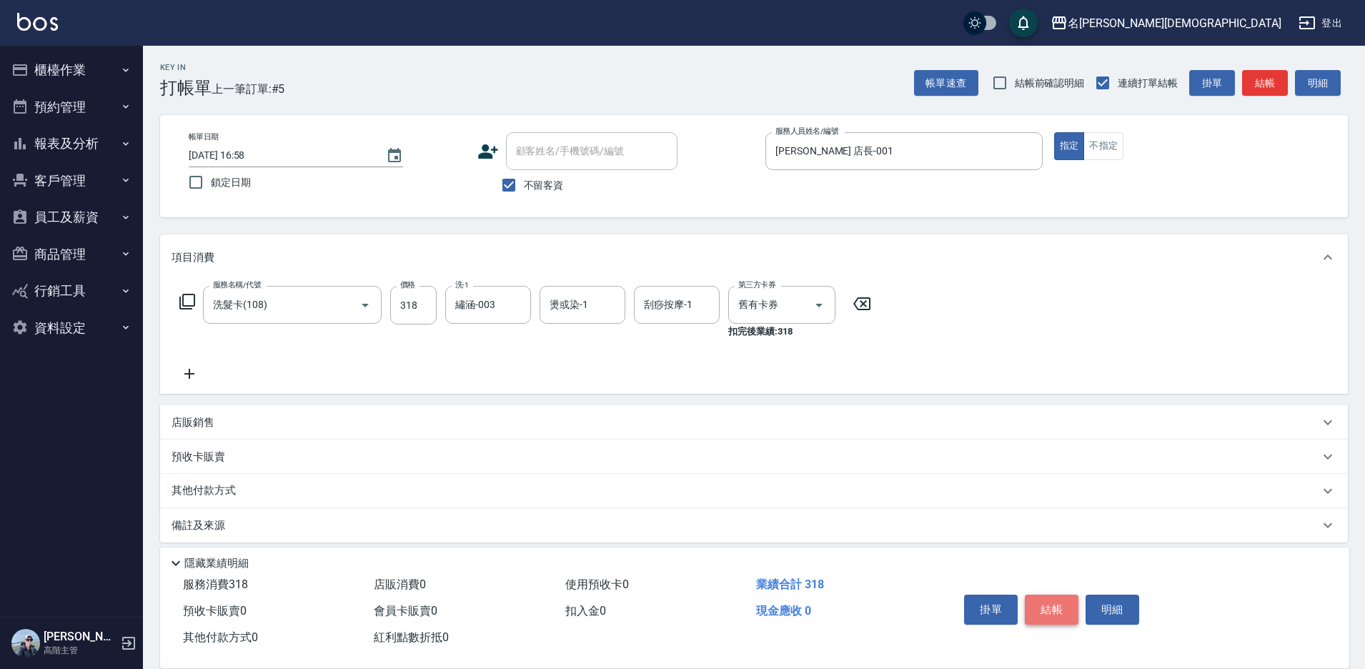
click at [1041, 595] on button "結帳" at bounding box center [1052, 610] width 54 height 30
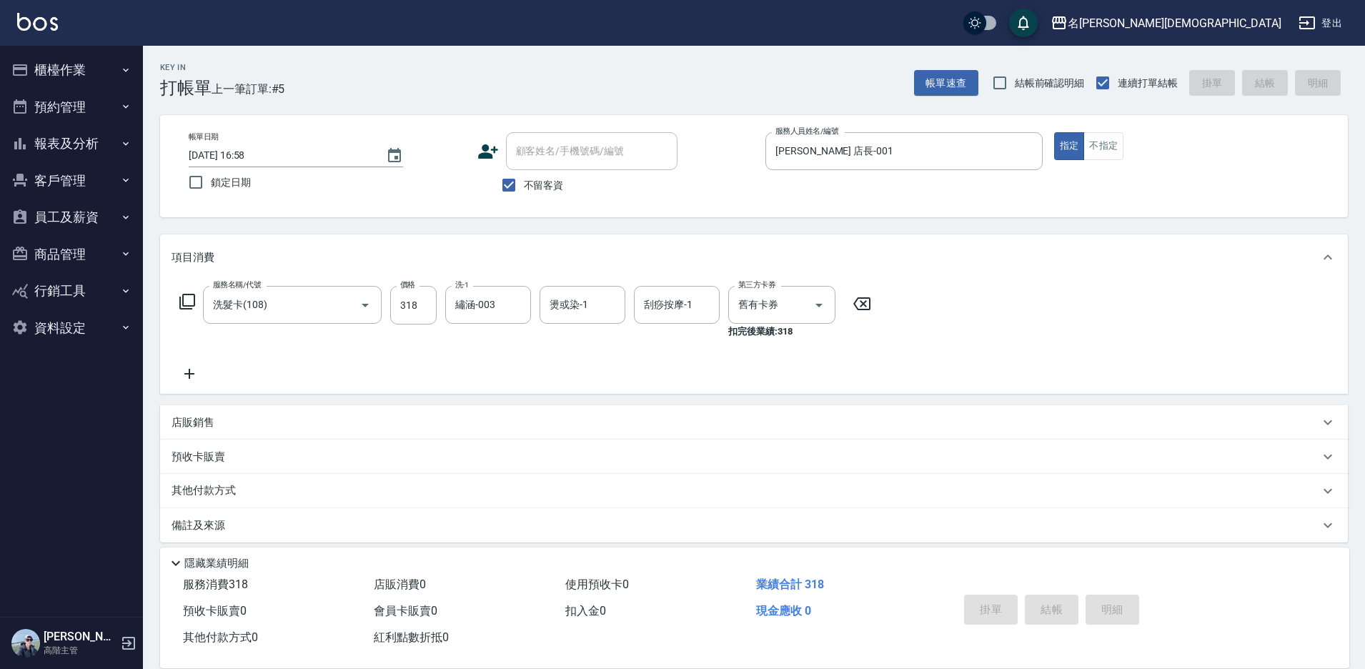
type input "[DATE] 16:59"
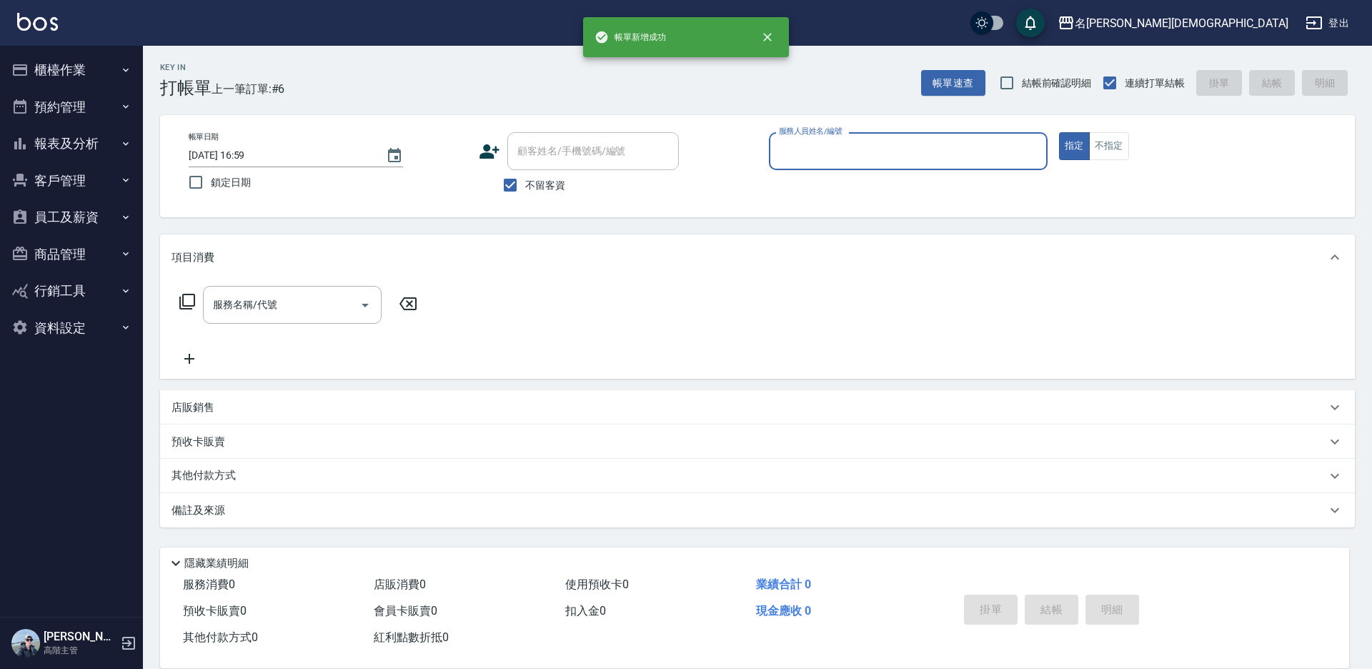
click at [833, 152] on input "服務人員姓名/編號" at bounding box center [908, 151] width 266 height 25
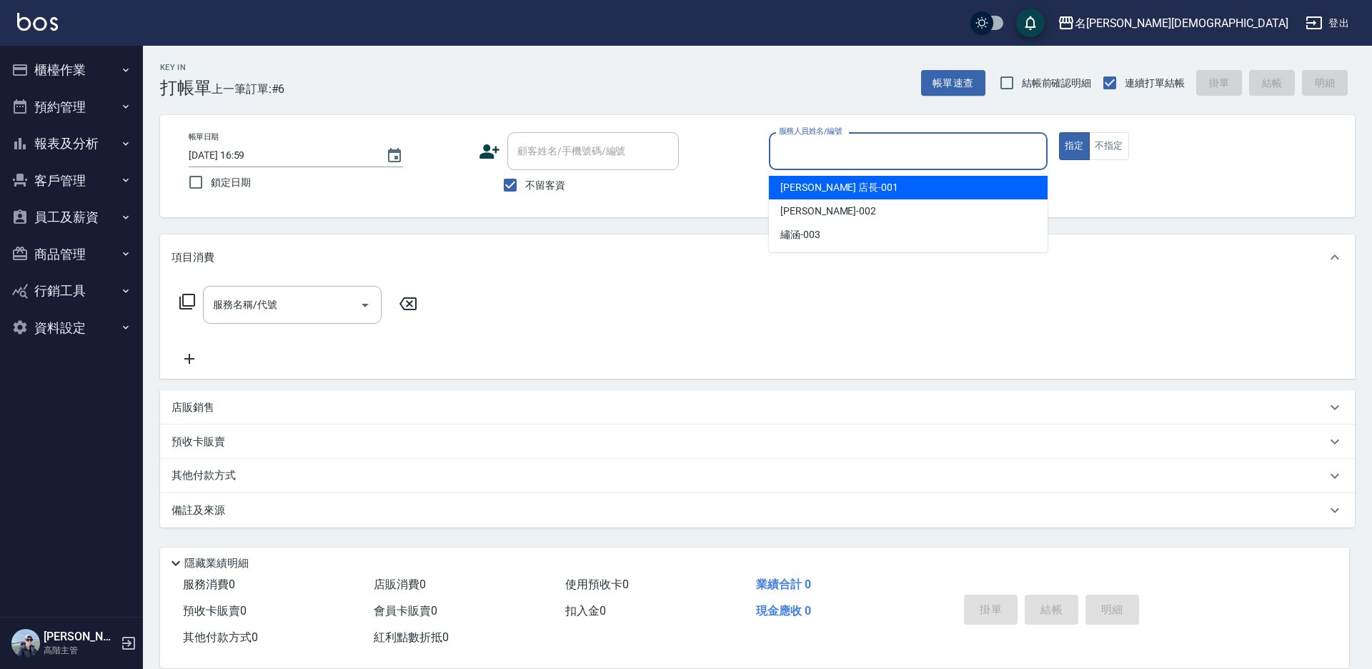
click at [805, 184] on span "[PERSON_NAME] 店長 -001" at bounding box center [839, 187] width 118 height 15
type input "[PERSON_NAME] 店長-001"
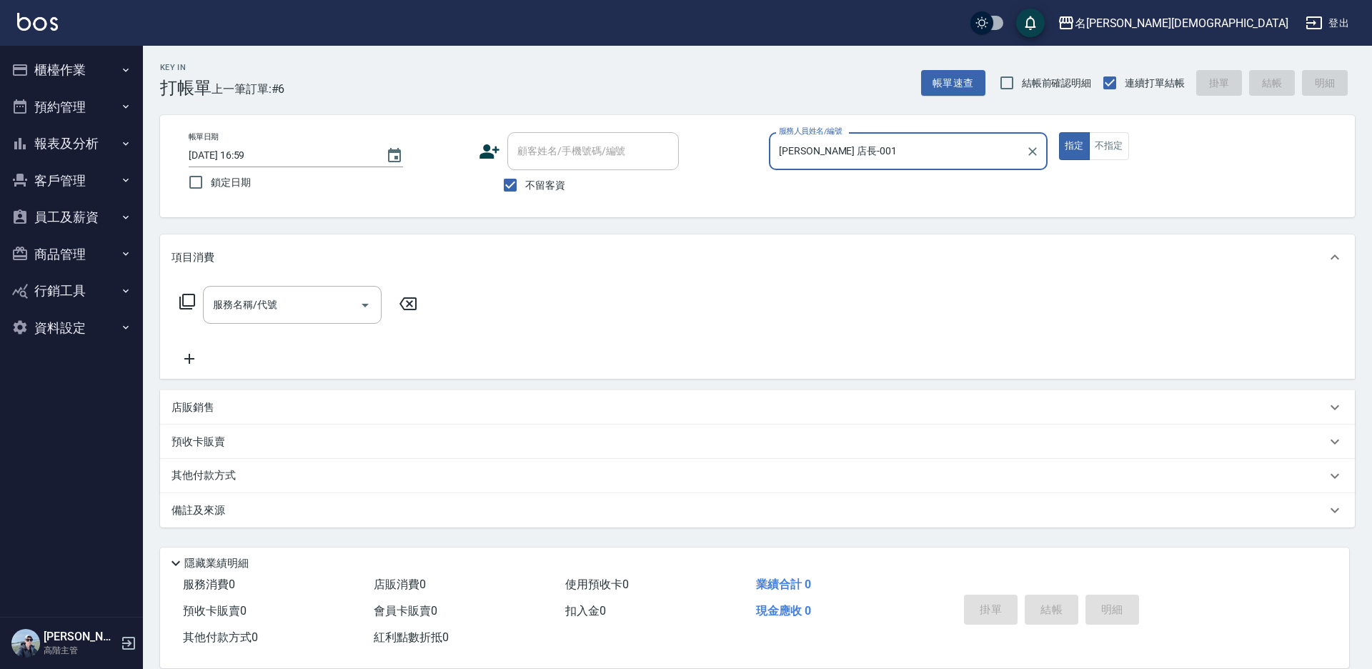
click at [191, 299] on icon at bounding box center [187, 301] width 17 height 17
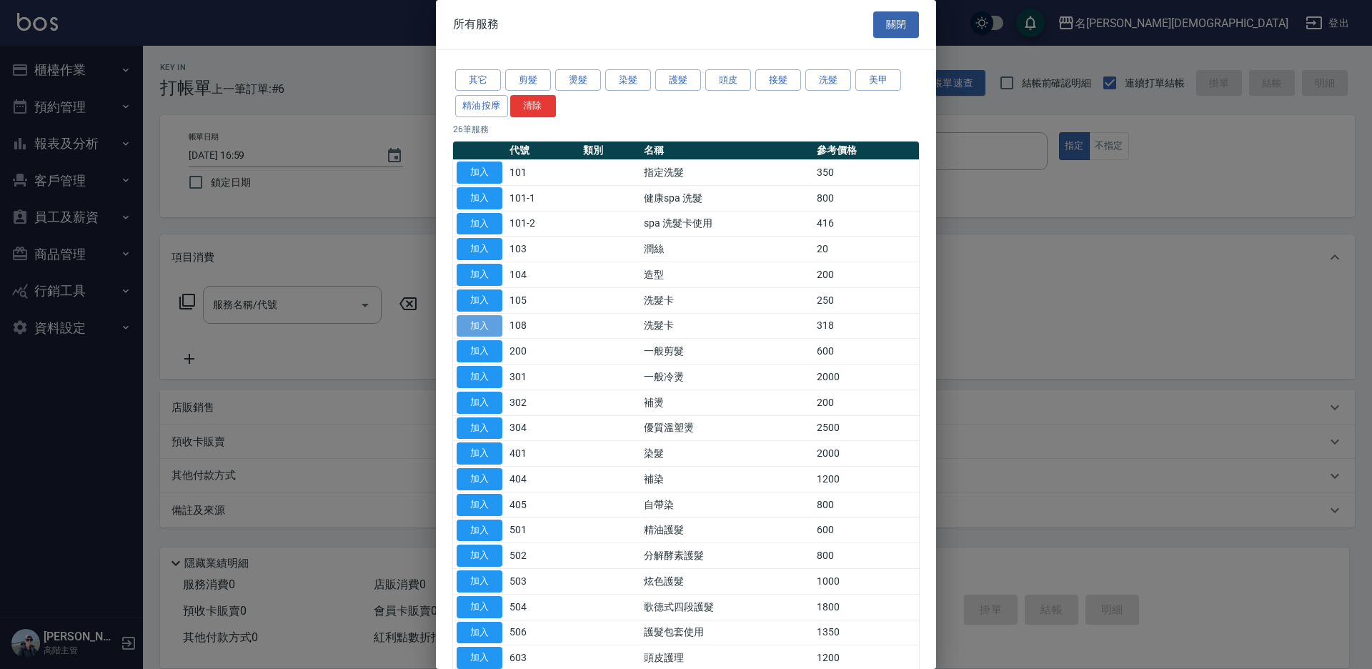
click at [481, 319] on button "加入" at bounding box center [480, 326] width 46 height 22
type input "洗髮卡(108)"
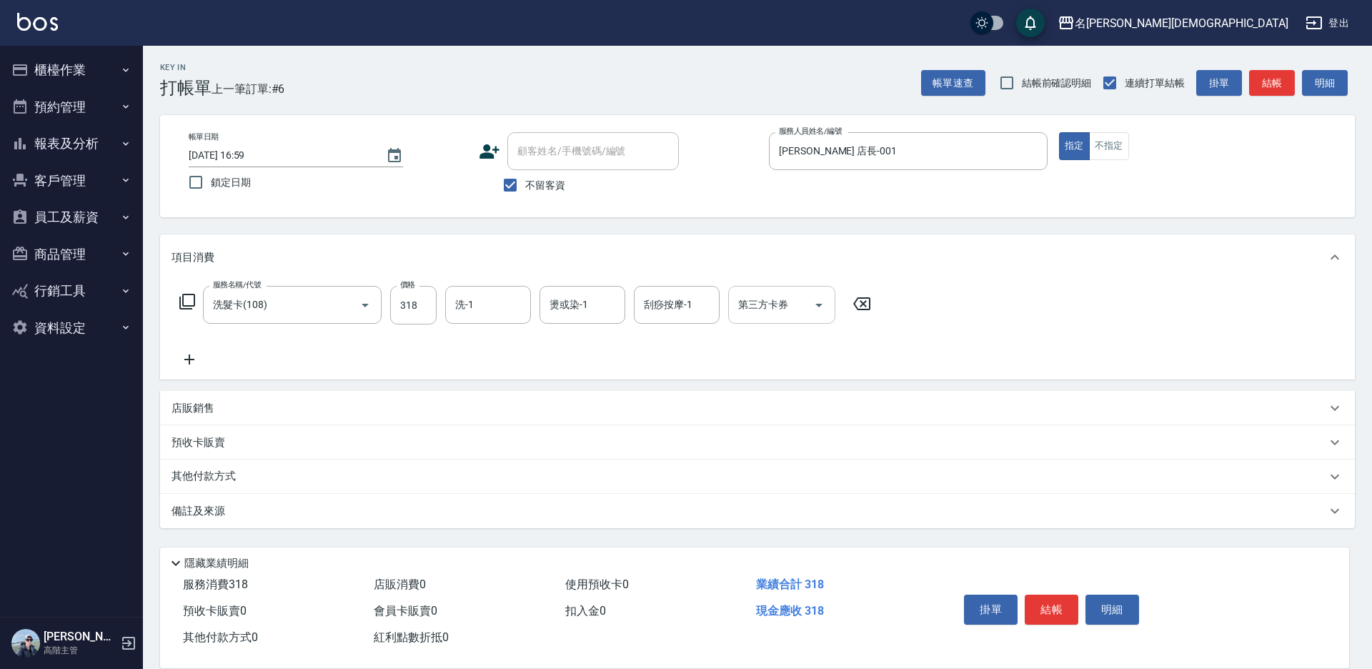
click at [475, 304] on input "洗-1" at bounding box center [488, 304] width 73 height 25
drag, startPoint x: 487, startPoint y: 394, endPoint x: 549, endPoint y: 375, distance: 64.2
click at [489, 396] on span "繡涵 -003" at bounding box center [477, 403] width 40 height 15
type input "繡涵-003"
click at [760, 312] on input "第三方卡券" at bounding box center [771, 304] width 73 height 25
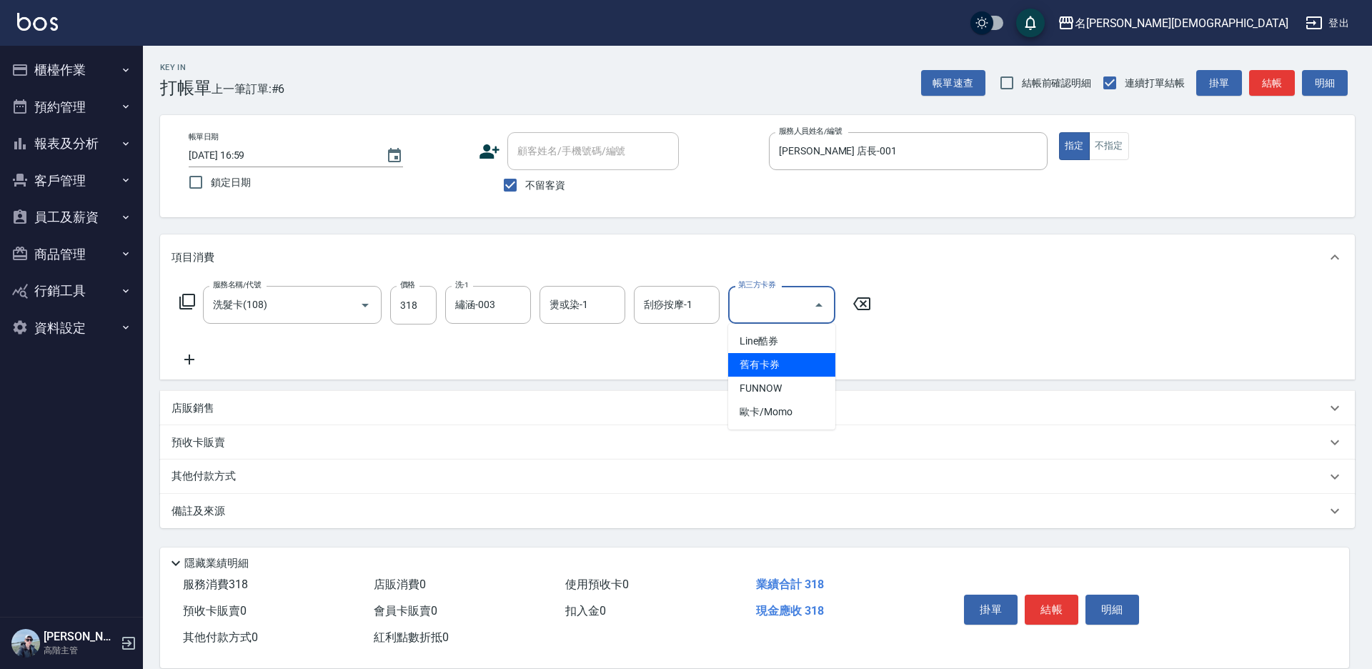
click at [760, 365] on span "舊有卡券" at bounding box center [781, 365] width 107 height 24
type input "舊有卡券"
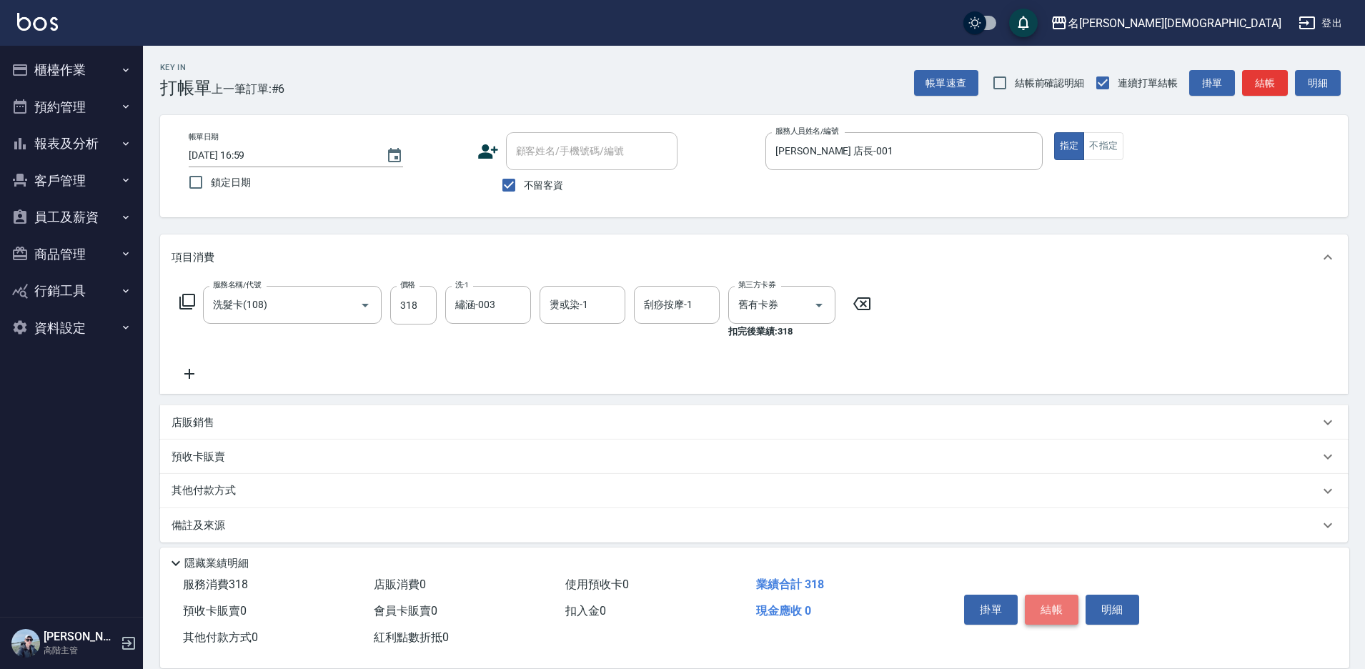
click at [1047, 609] on button "結帳" at bounding box center [1052, 610] width 54 height 30
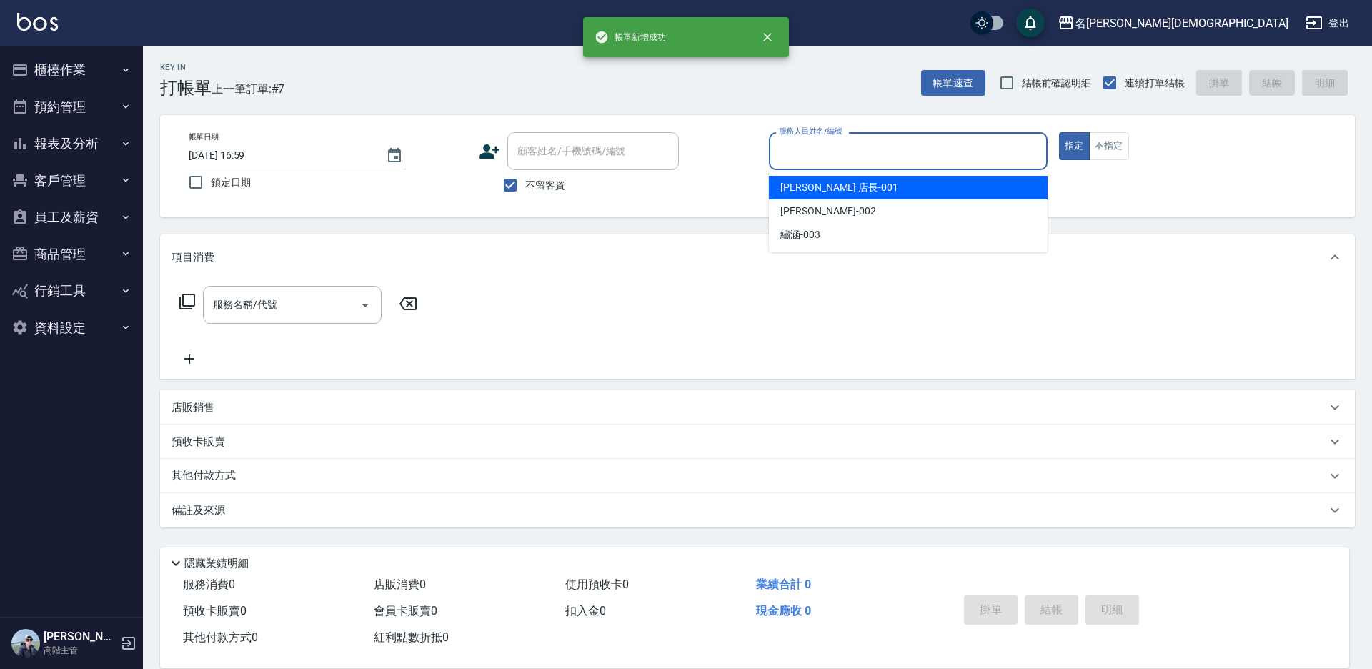
drag, startPoint x: 793, startPoint y: 145, endPoint x: 795, endPoint y: 170, distance: 25.1
click at [794, 144] on input "服務人員姓名/編號" at bounding box center [908, 151] width 266 height 25
click at [797, 184] on span "[PERSON_NAME] 店長 -001" at bounding box center [839, 187] width 118 height 15
type input "[PERSON_NAME] 店長-001"
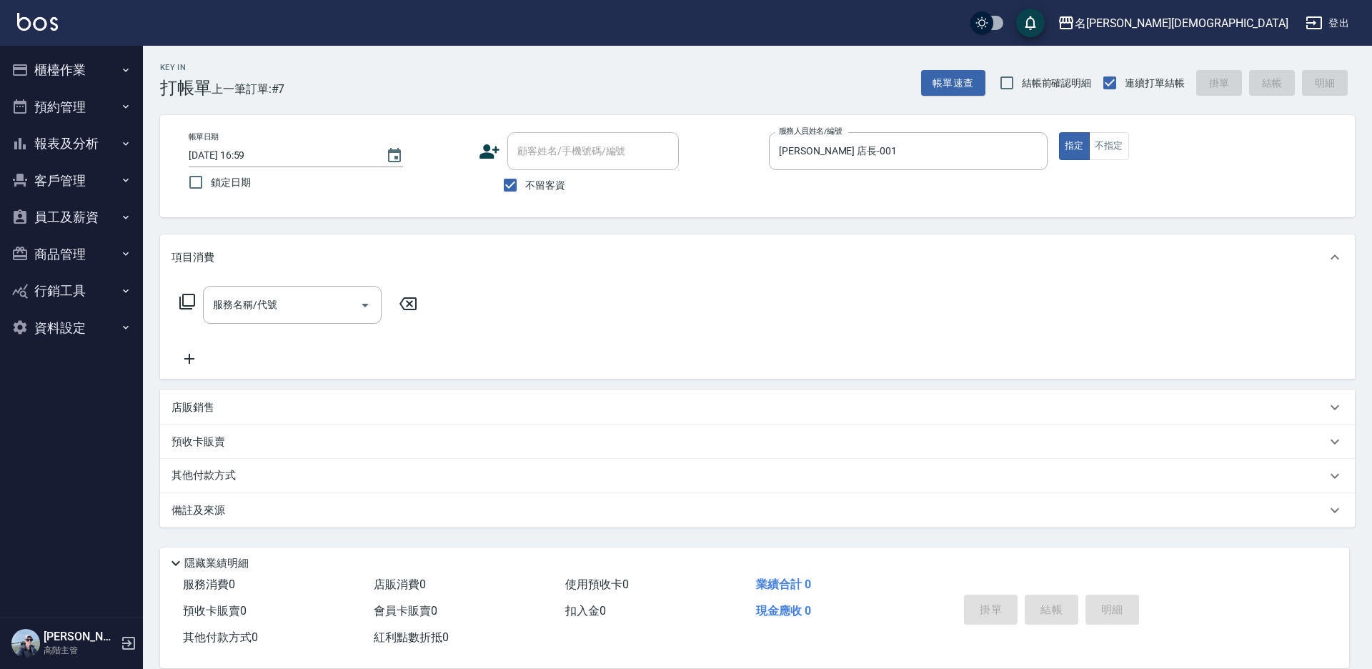
click at [192, 299] on icon at bounding box center [187, 301] width 17 height 17
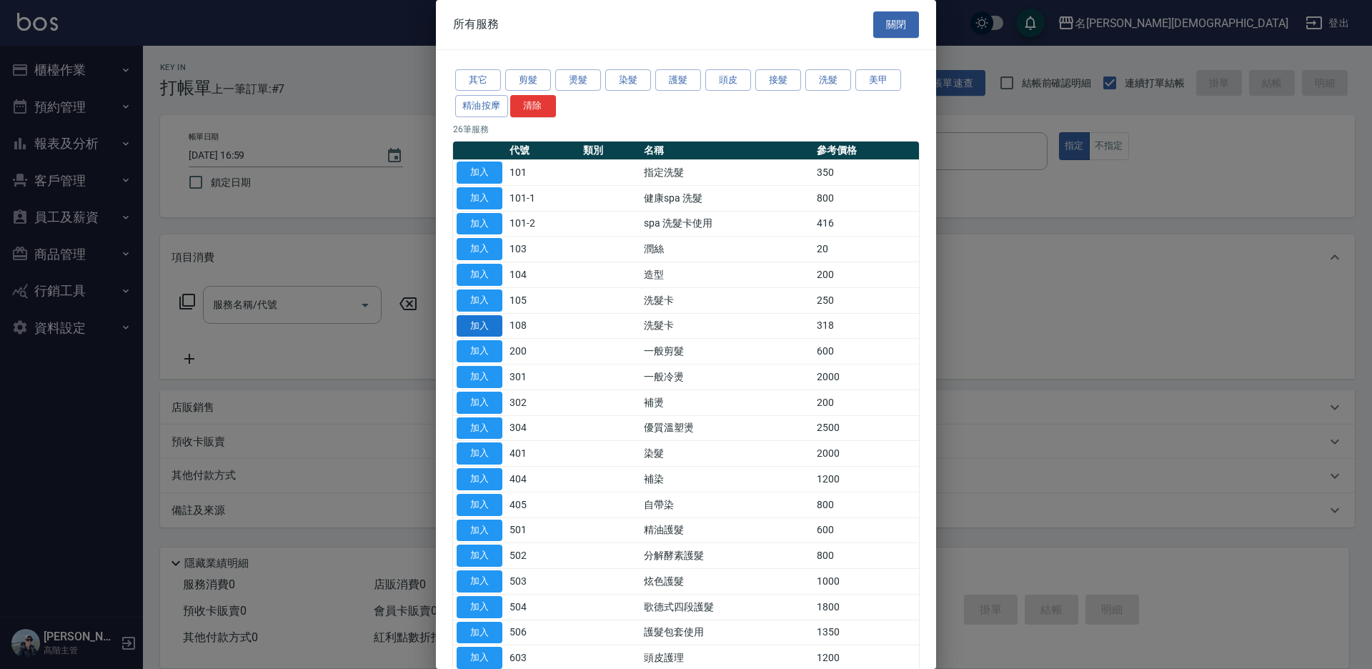
click at [483, 324] on button "加入" at bounding box center [480, 326] width 46 height 22
type input "洗髮卡(108)"
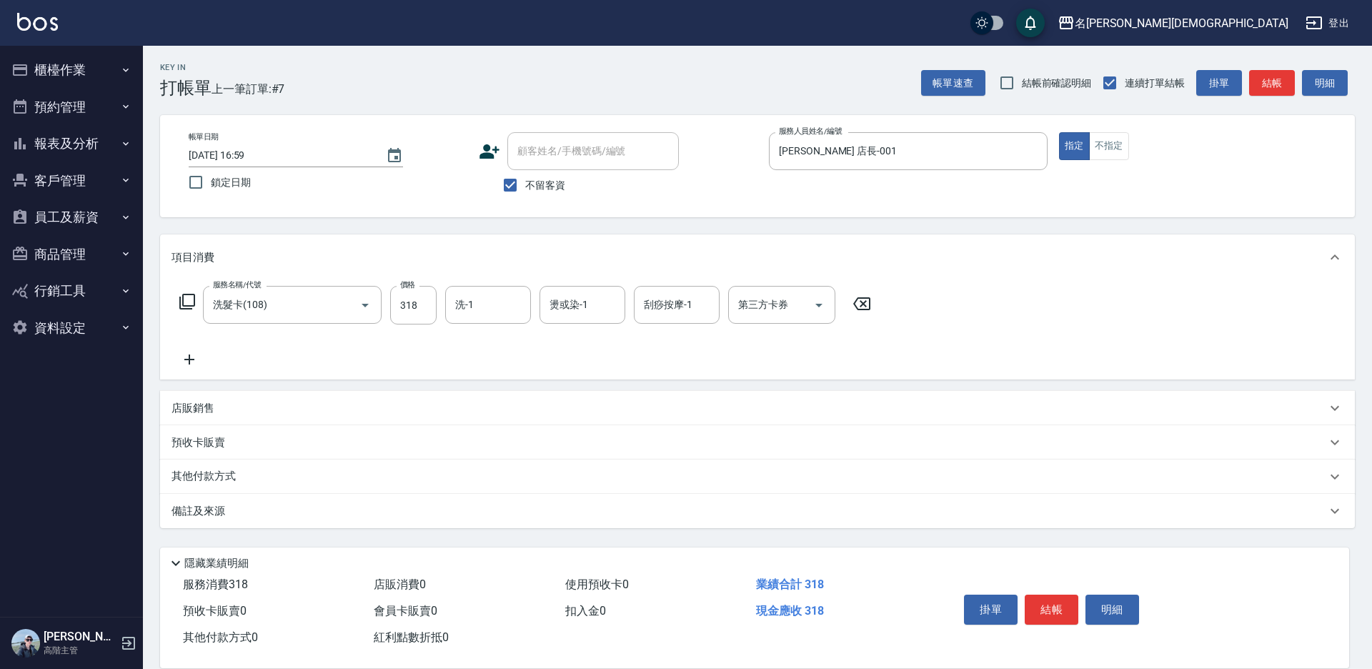
drag, startPoint x: 483, startPoint y: 324, endPoint x: 486, endPoint y: 309, distance: 14.6
click at [485, 309] on input "洗-1" at bounding box center [488, 304] width 73 height 25
drag, startPoint x: 507, startPoint y: 388, endPoint x: 729, endPoint y: 357, distance: 224.4
click at [508, 392] on div "繡涵 -003" at bounding box center [488, 404] width 86 height 24
type input "繡涵-003"
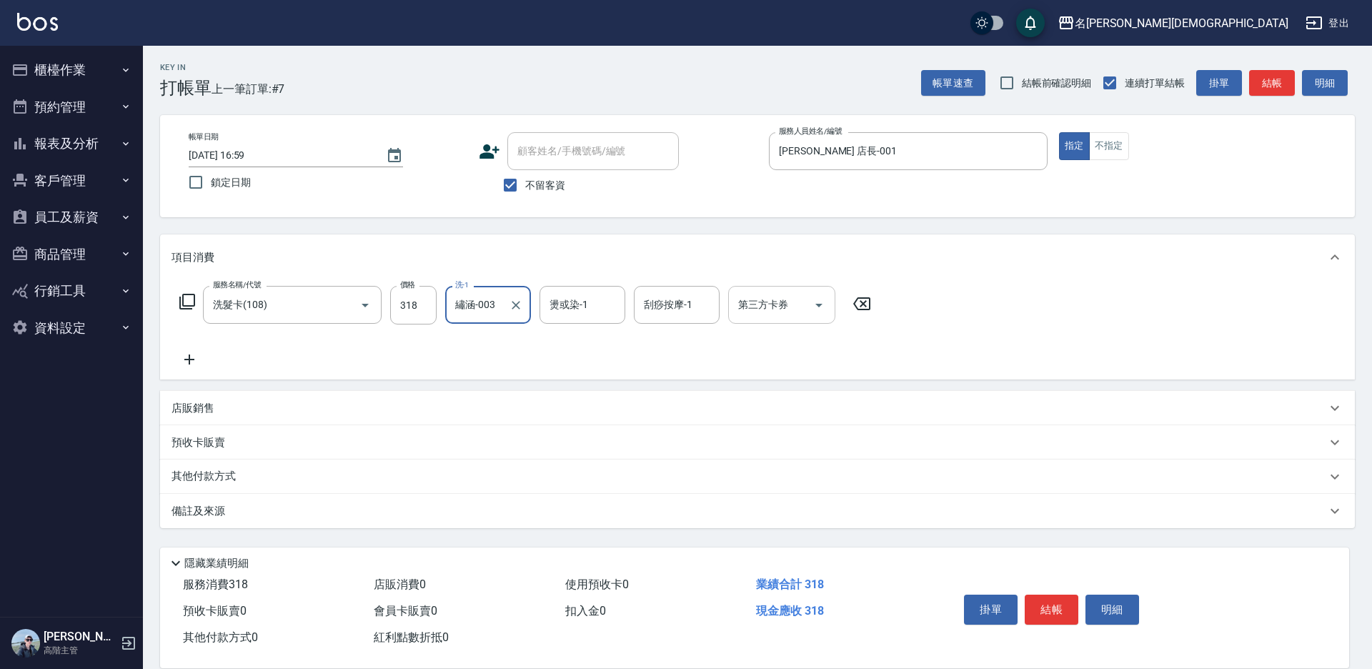
click at [772, 306] on div "第三方卡券 第三方卡券" at bounding box center [781, 305] width 107 height 38
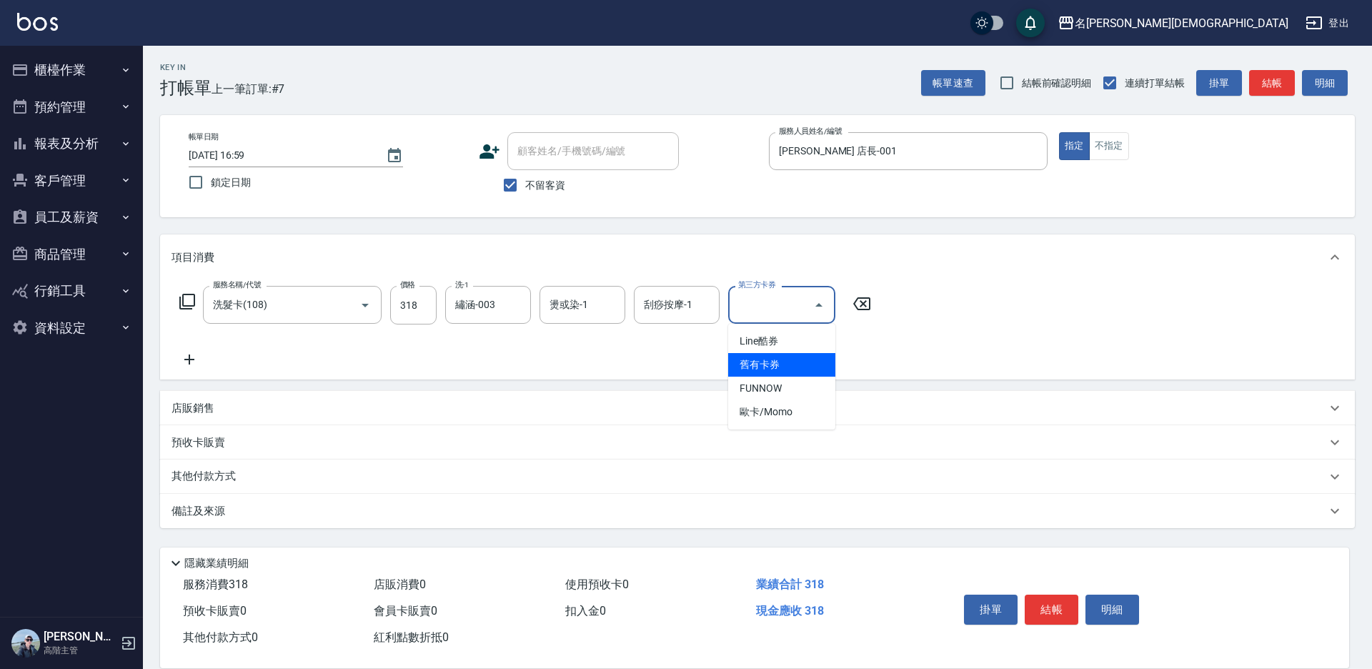
drag, startPoint x: 760, startPoint y: 363, endPoint x: 773, endPoint y: 364, distance: 12.2
click at [761, 364] on span "舊有卡券" at bounding box center [781, 365] width 107 height 24
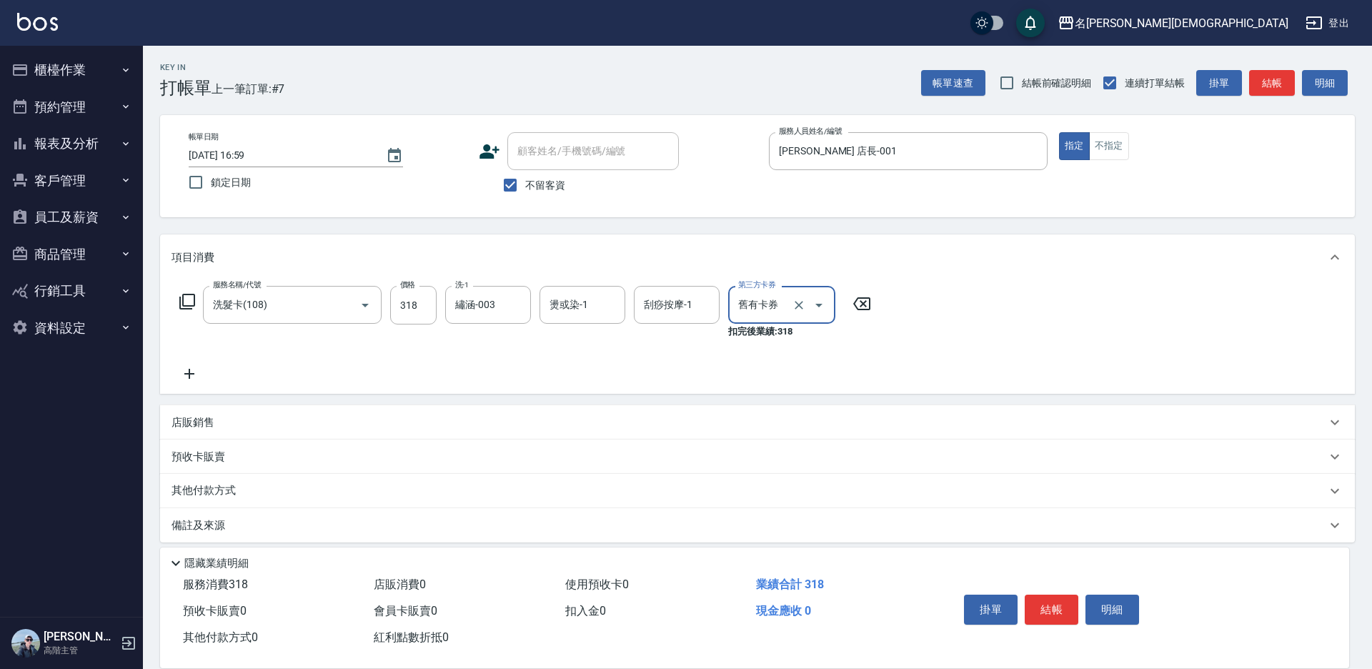
type input "舊有卡券"
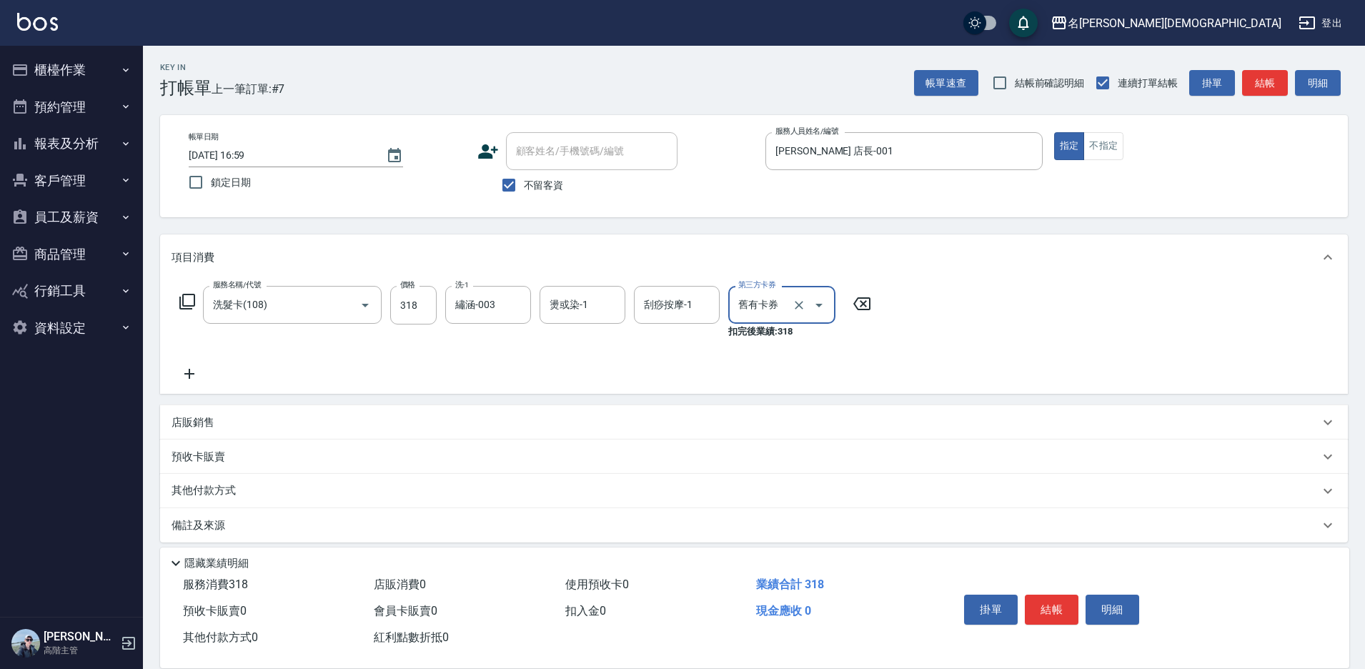
click at [1056, 601] on button "結帳" at bounding box center [1052, 610] width 54 height 30
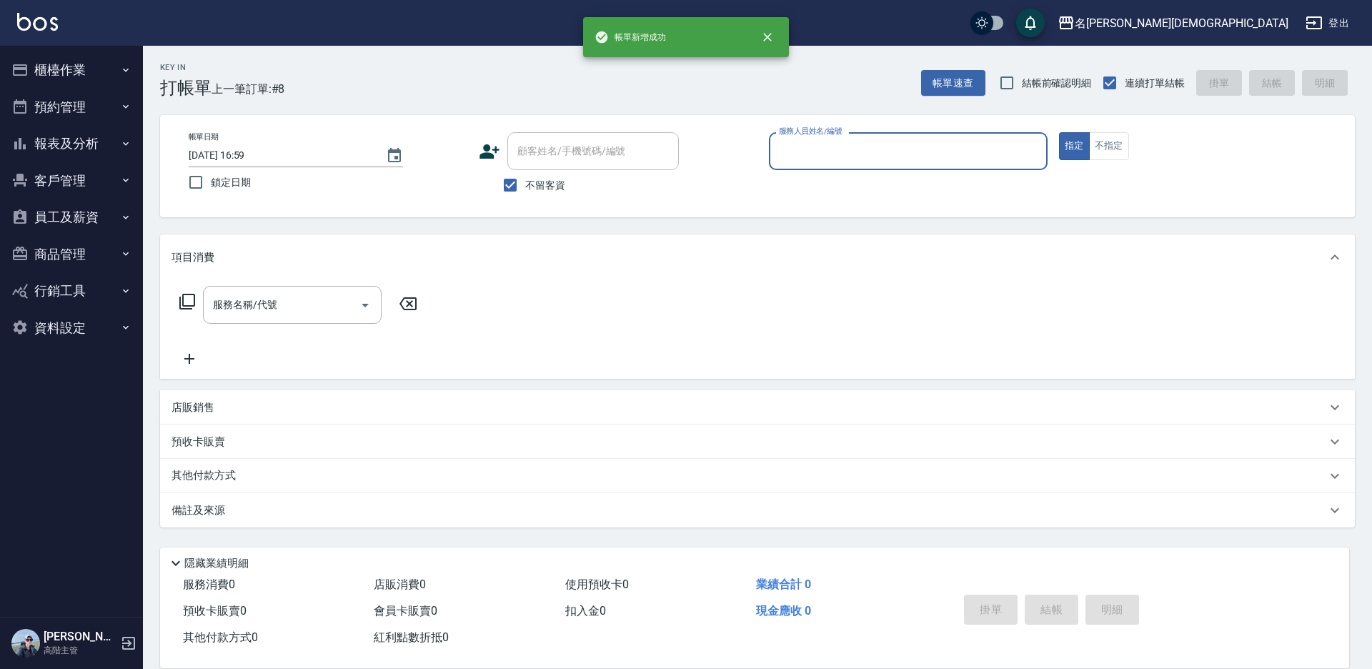
click at [795, 153] on input "服務人員姓名/編號" at bounding box center [908, 151] width 266 height 25
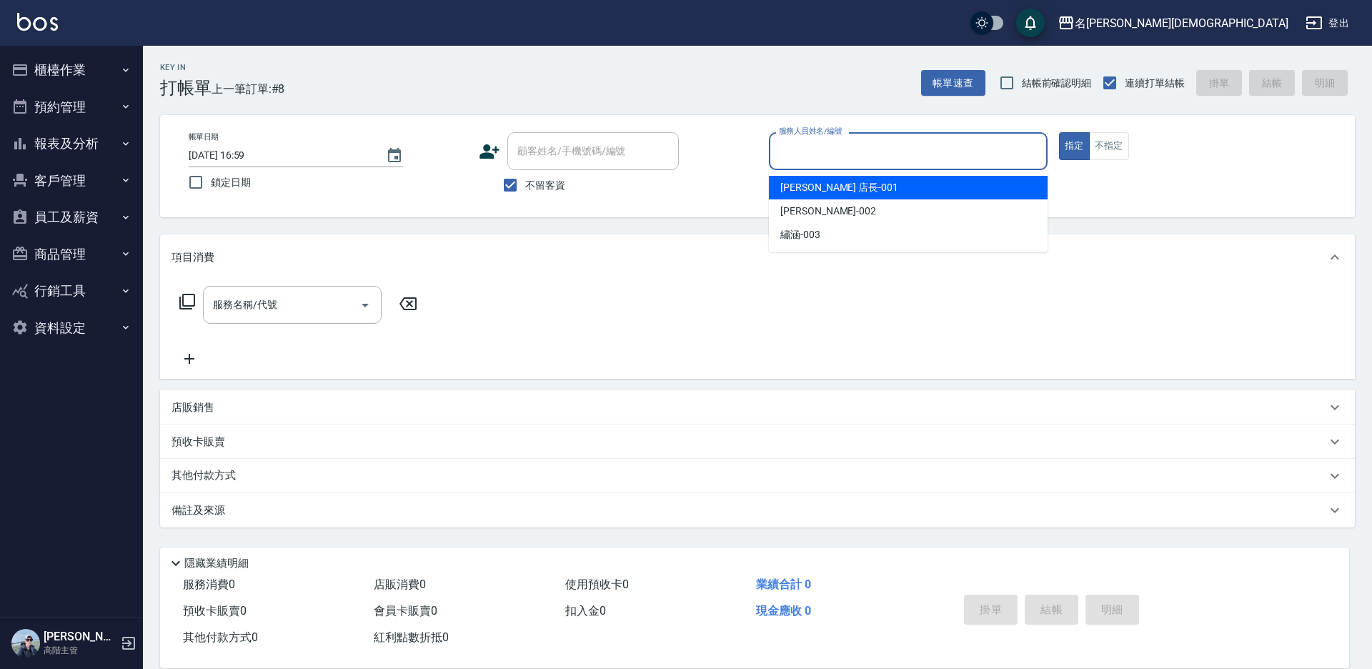
click at [807, 186] on span "[PERSON_NAME] 店長 -001" at bounding box center [839, 187] width 118 height 15
type input "[PERSON_NAME] 店長-001"
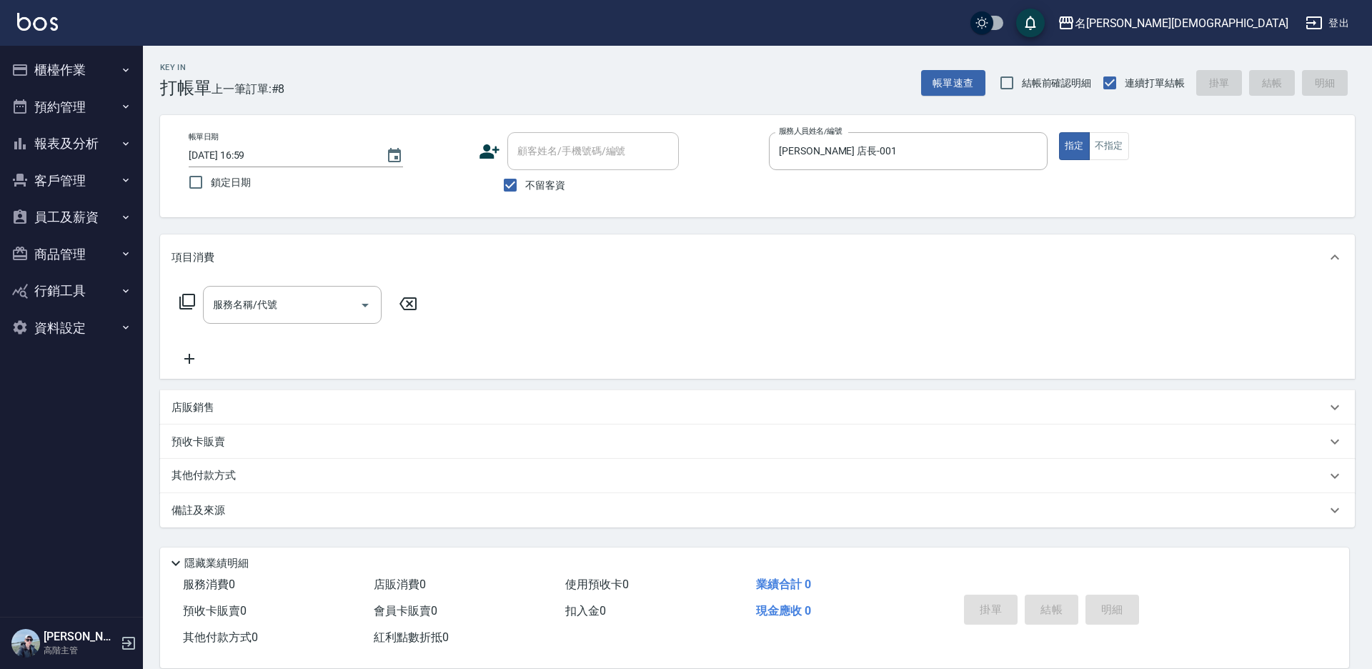
click at [192, 303] on icon at bounding box center [187, 301] width 17 height 17
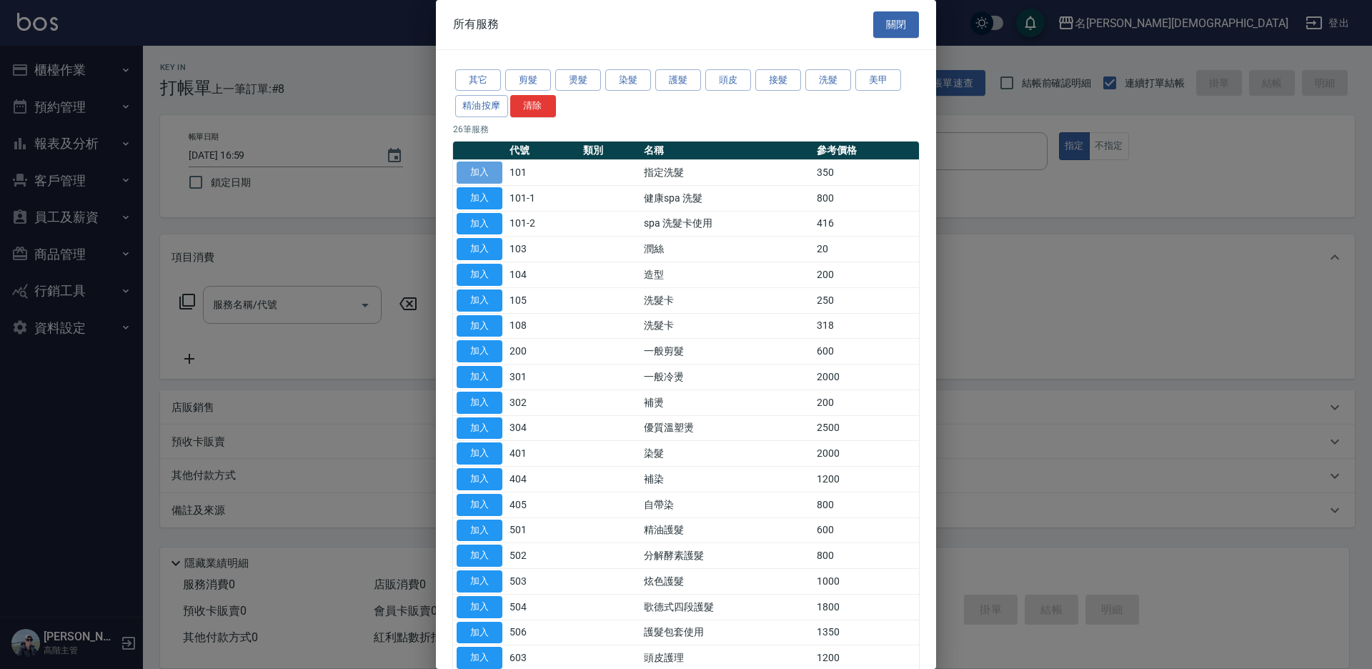
click at [486, 169] on button "加入" at bounding box center [480, 173] width 46 height 22
type input "指定洗髮(101)"
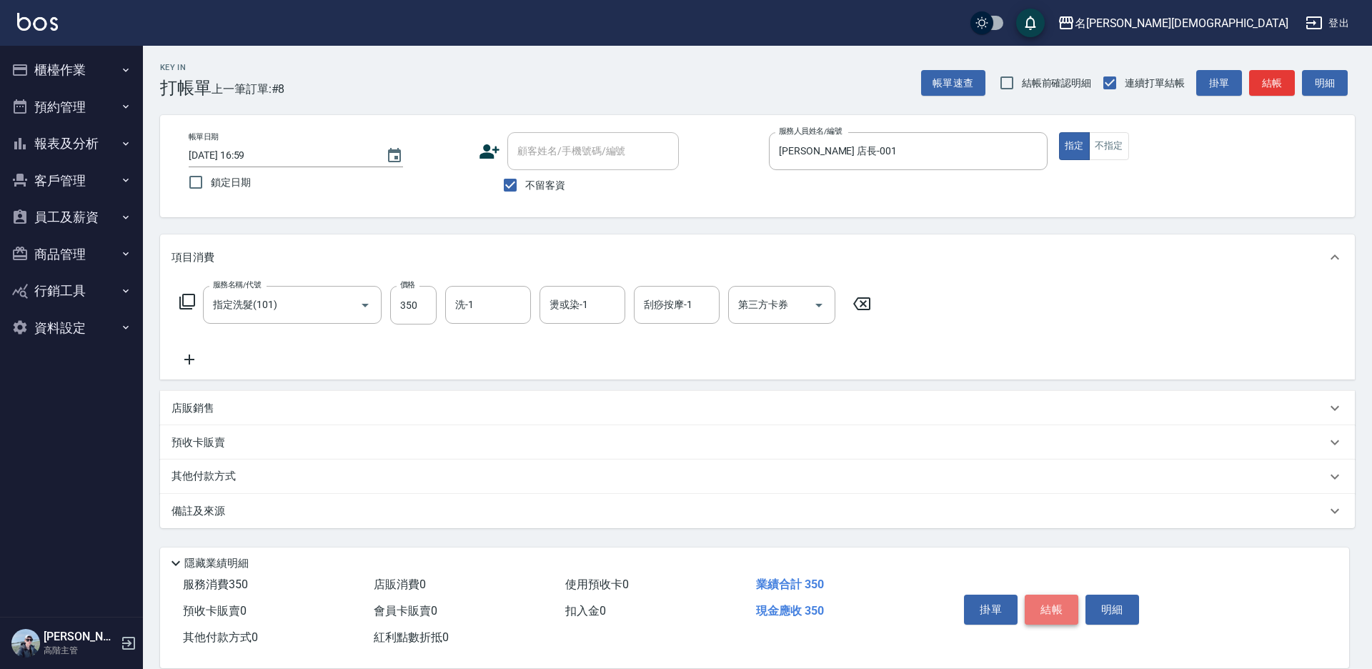
click at [1061, 605] on button "結帳" at bounding box center [1052, 610] width 54 height 30
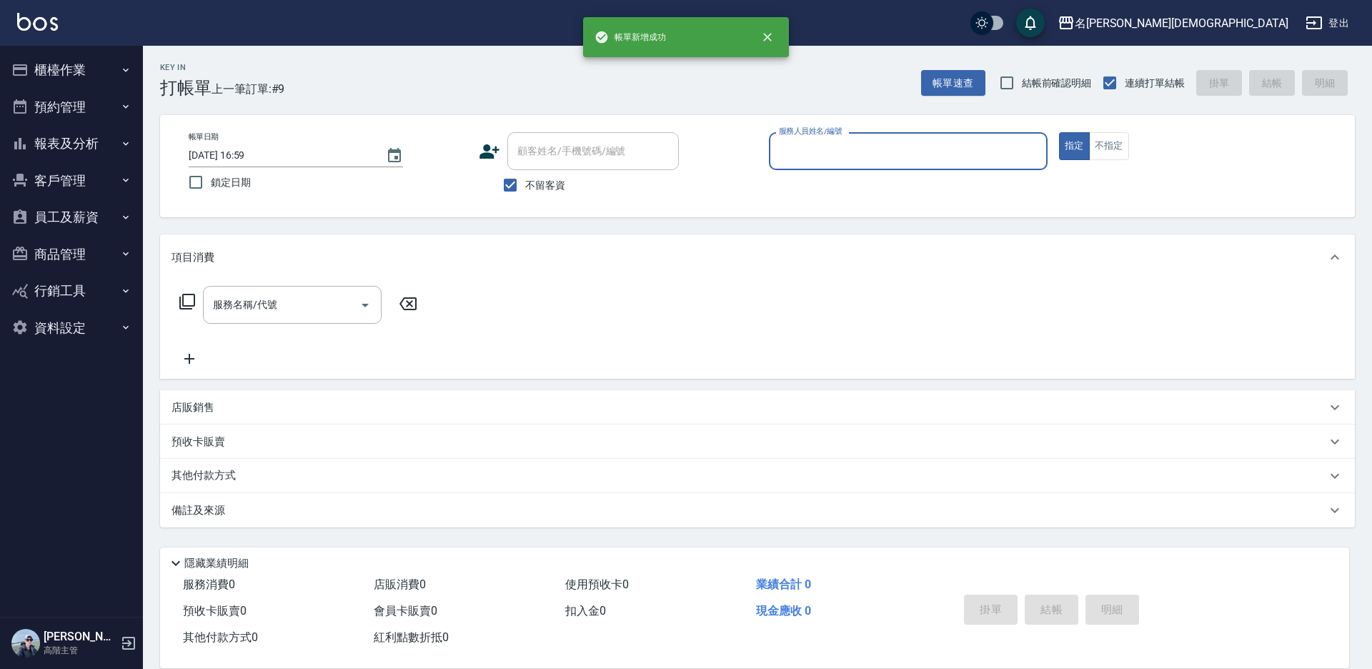
click at [807, 152] on input "服務人員姓名/編號" at bounding box center [908, 151] width 266 height 25
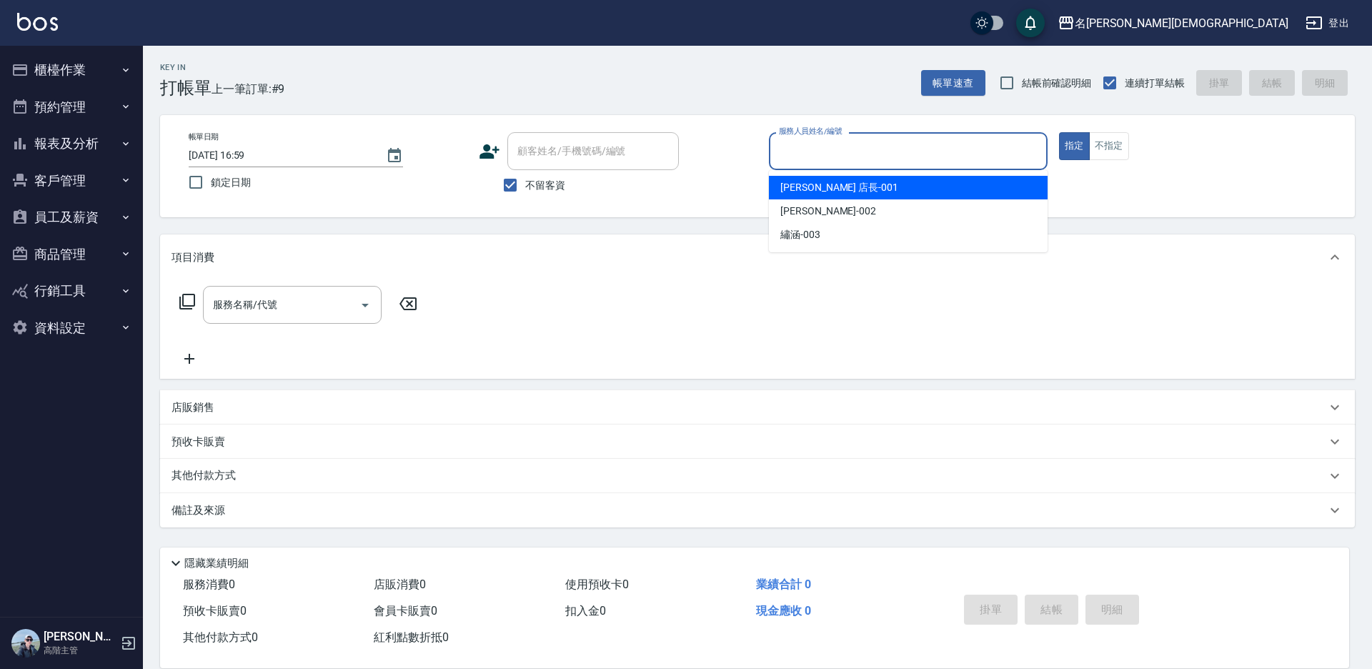
click at [810, 188] on span "[PERSON_NAME] 店長 -001" at bounding box center [839, 187] width 118 height 15
type input "[PERSON_NAME] 店長-001"
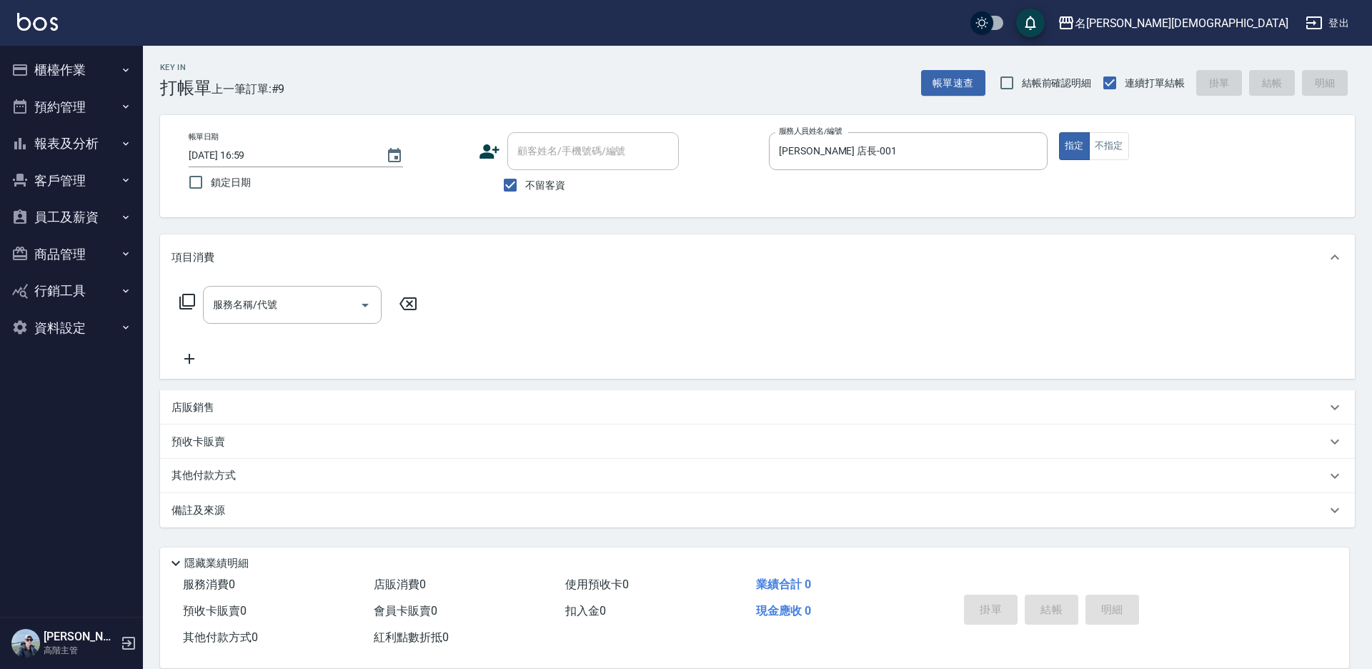
click at [186, 298] on icon at bounding box center [187, 301] width 17 height 17
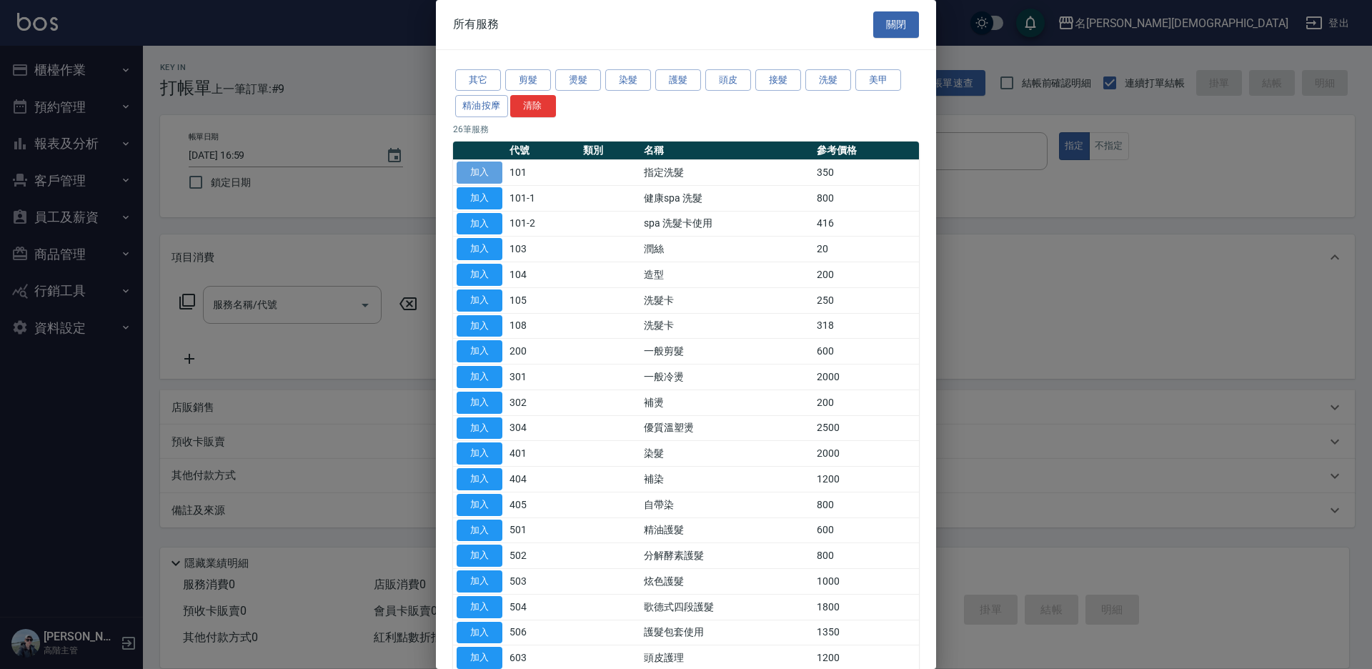
click at [485, 171] on button "加入" at bounding box center [480, 173] width 46 height 22
type input "指定洗髮(101)"
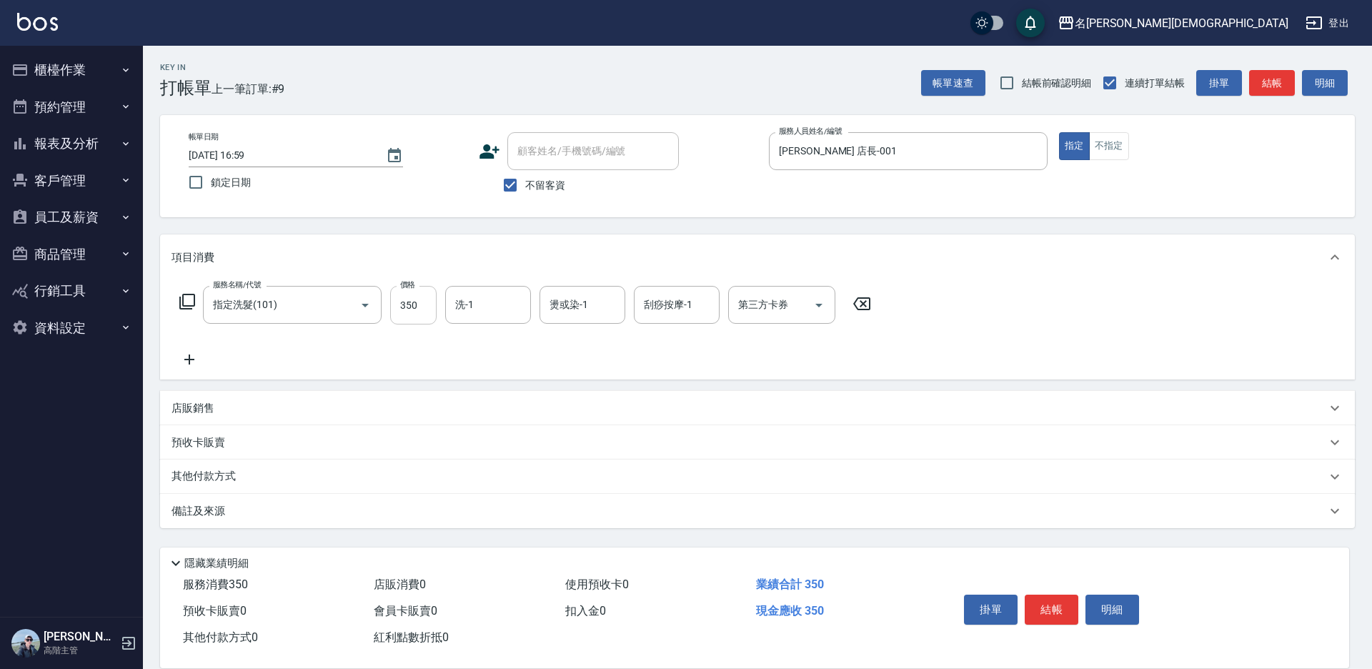
click at [410, 299] on input "350" at bounding box center [413, 305] width 46 height 39
type input "400"
drag, startPoint x: 488, startPoint y: 302, endPoint x: 512, endPoint y: 340, distance: 44.6
click at [489, 302] on input "洗-1" at bounding box center [488, 304] width 73 height 25
click at [510, 392] on div "繡涵 -003" at bounding box center [488, 404] width 86 height 24
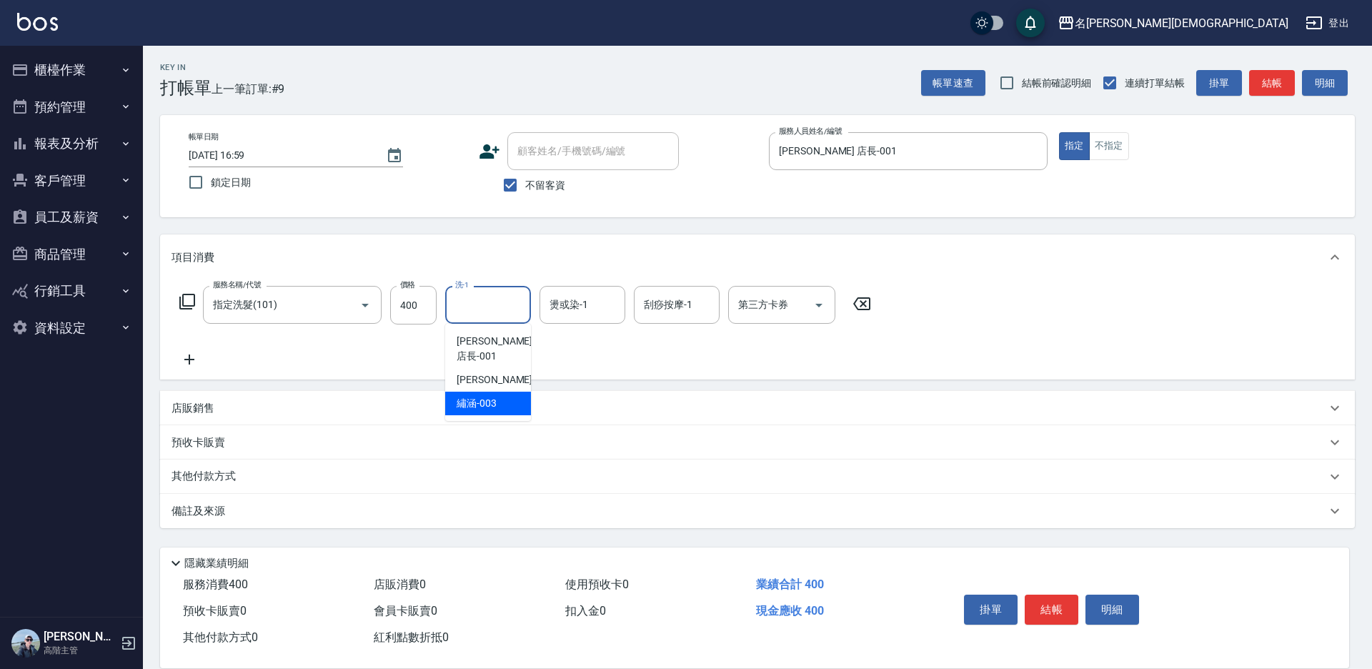
type input "繡涵-003"
click at [1038, 600] on button "結帳" at bounding box center [1052, 610] width 54 height 30
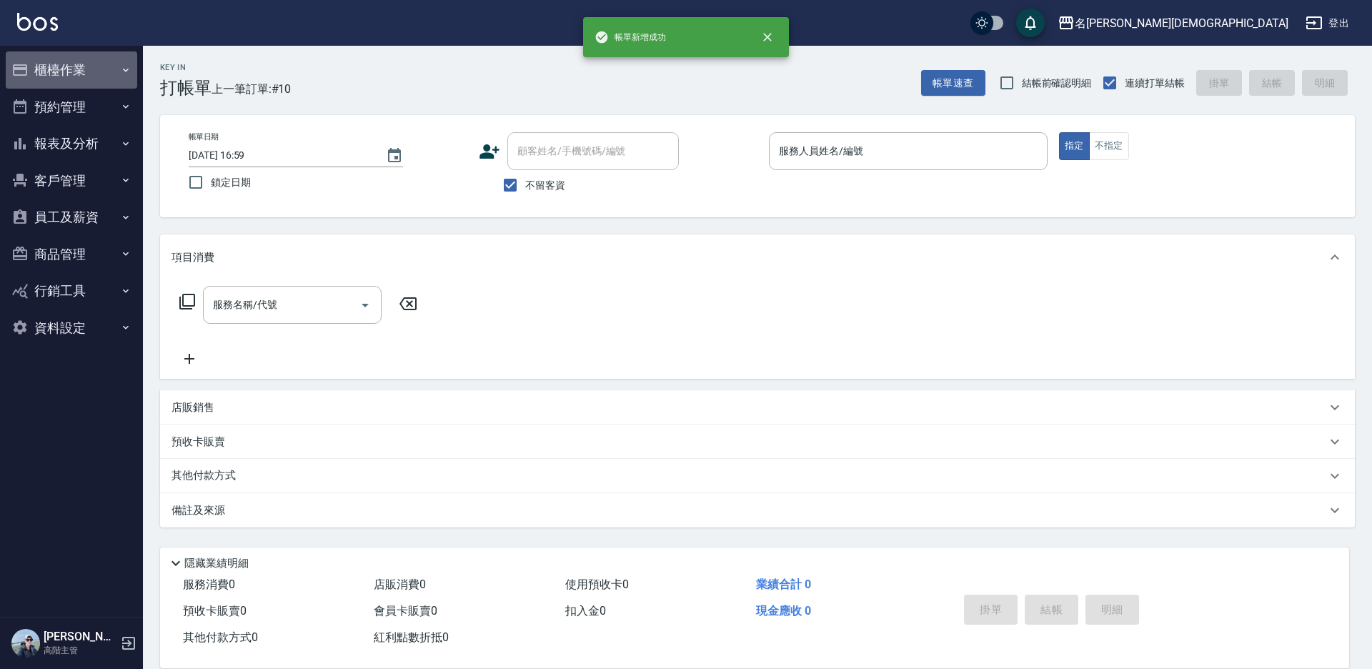
click at [81, 69] on button "櫃檯作業" at bounding box center [71, 69] width 131 height 37
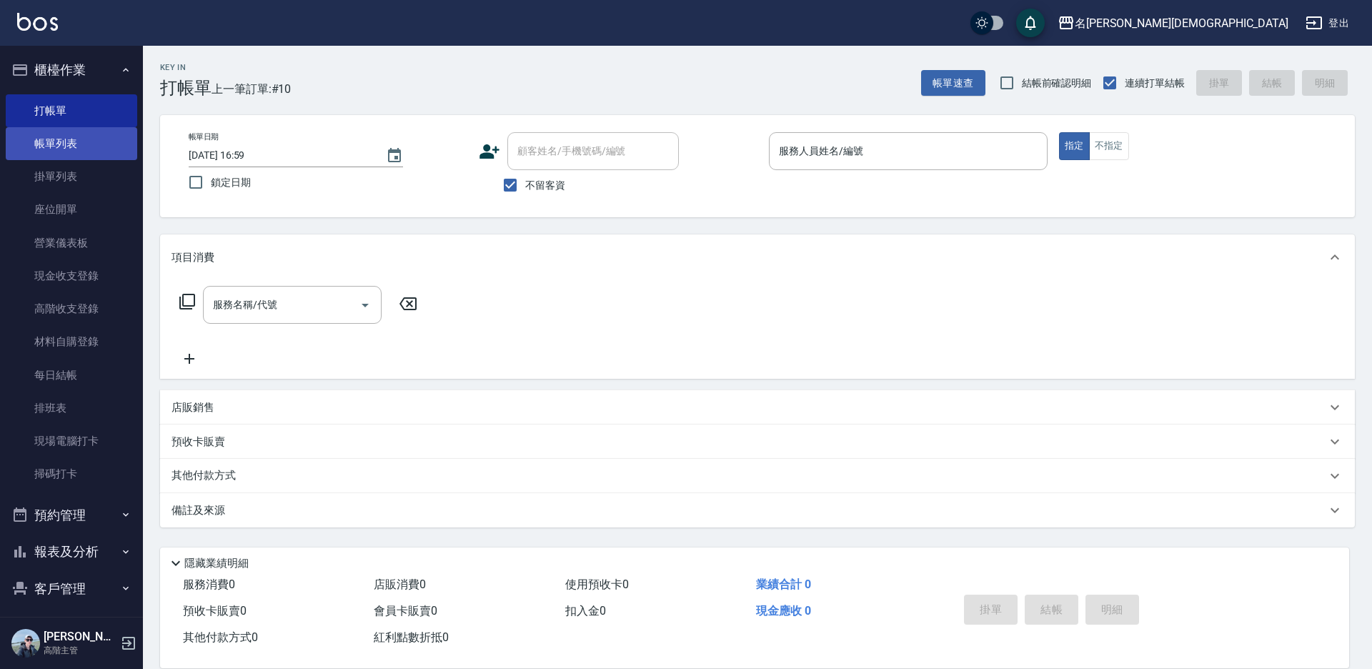
click at [64, 150] on link "帳單列表" at bounding box center [71, 143] width 131 height 33
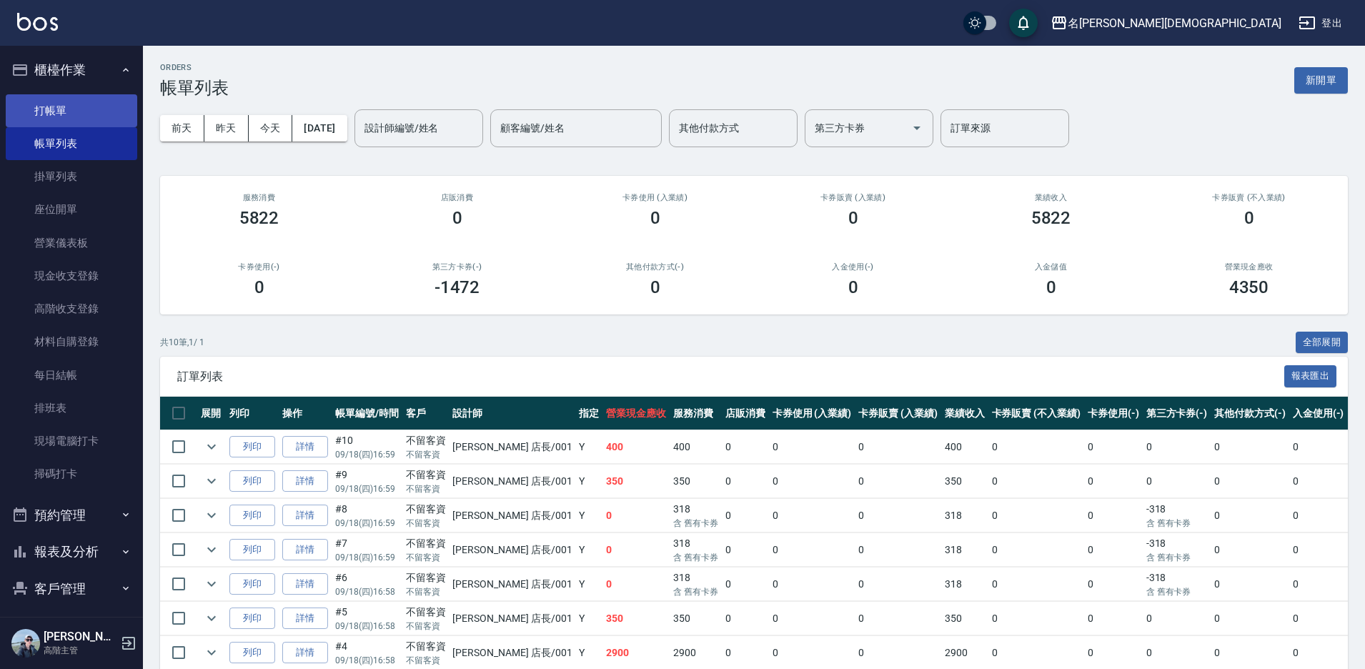
click at [66, 103] on link "打帳單" at bounding box center [71, 110] width 131 height 33
